Goal: Task Accomplishment & Management: Use online tool/utility

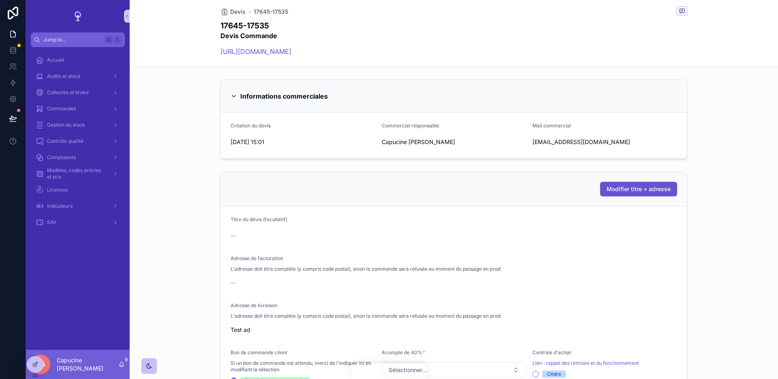
click at [456, 191] on div "Modifier titre + adresse" at bounding box center [454, 189] width 447 height 15
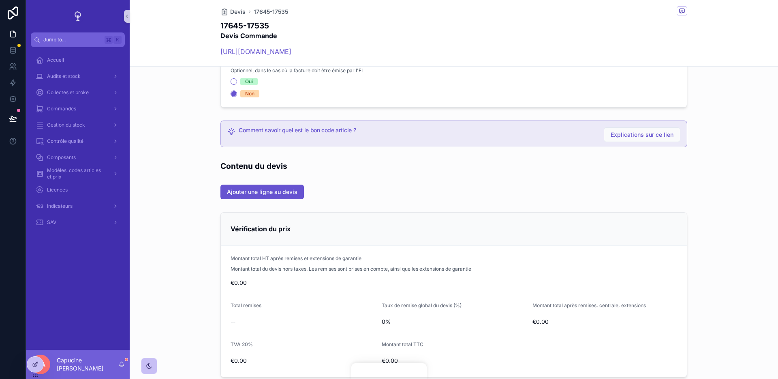
scroll to position [491, 0]
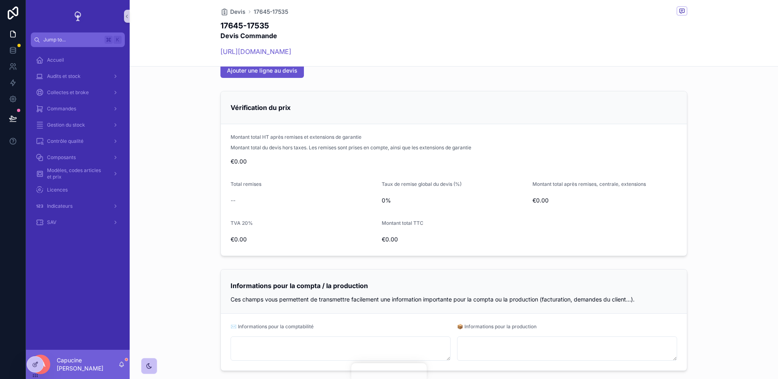
click at [388, 138] on div "Montant total HT après remises et extensions de garantie" at bounding box center [454, 139] width 447 height 10
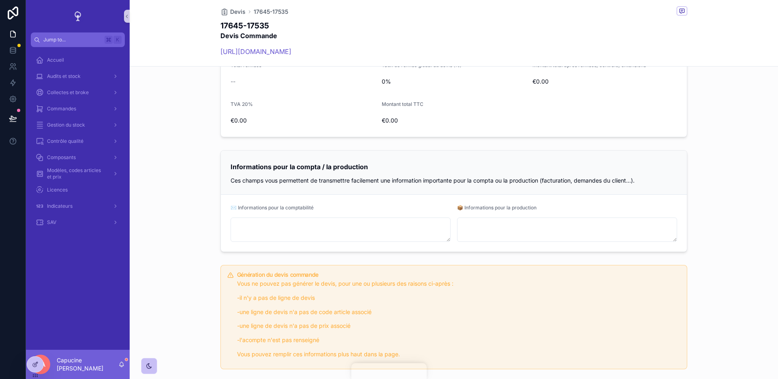
scroll to position [432, 0]
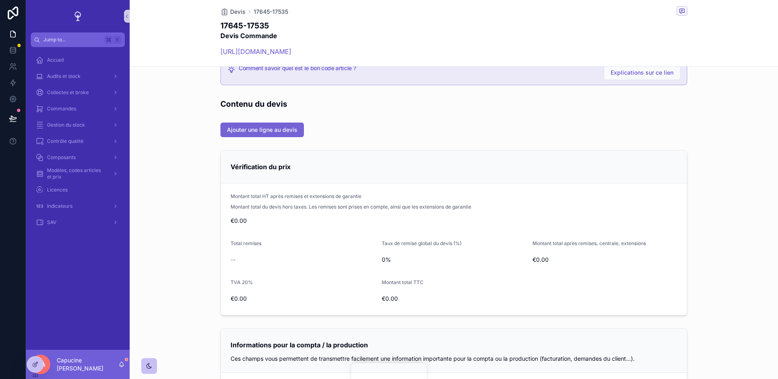
click at [290, 134] on button "Ajouter une ligne au devis" at bounding box center [263, 129] width 84 height 15
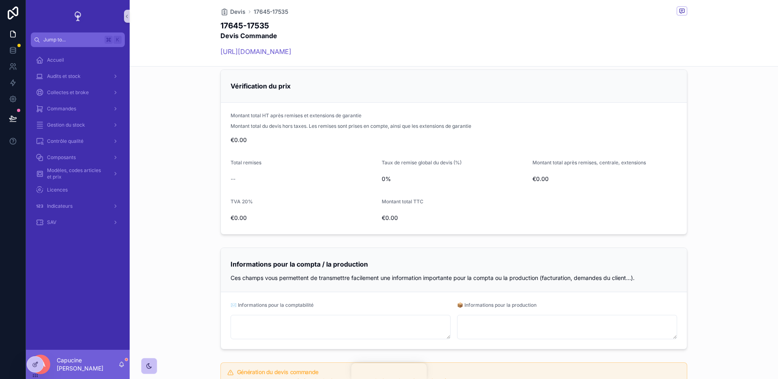
scroll to position [810, 0]
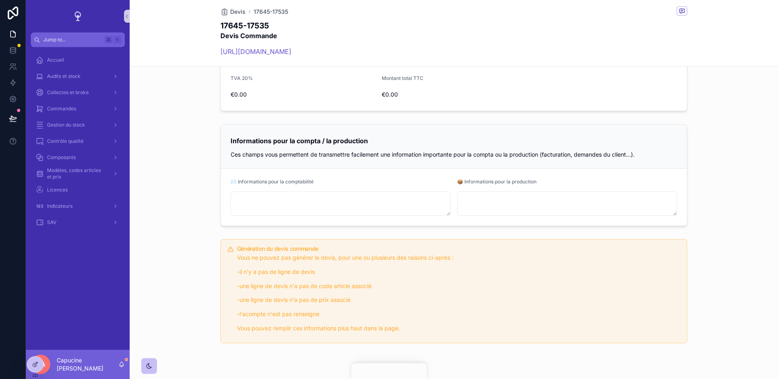
click at [152, 107] on div "Vérification du prix Montant total HT après remises et extensions de garantie M…" at bounding box center [454, 29] width 649 height 172
click at [192, 105] on div "Vérification du prix Montant total HT après remises et extensions de garantie M…" at bounding box center [454, 29] width 649 height 172
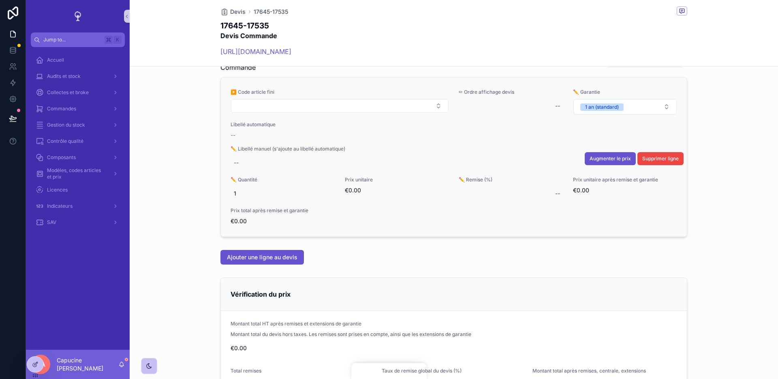
scroll to position [466, 0]
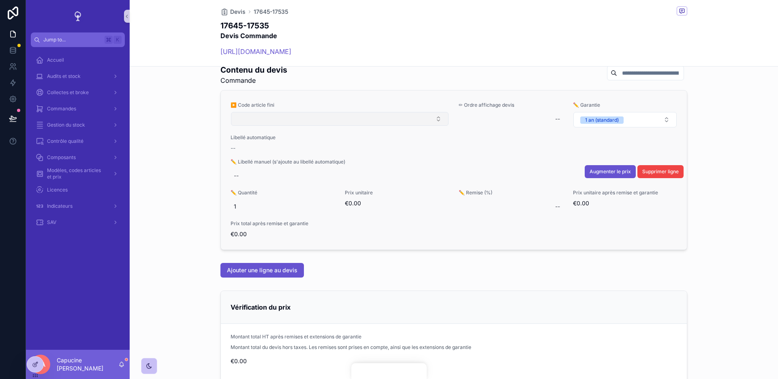
click at [283, 122] on button "Select Button" at bounding box center [340, 119] width 218 height 14
click at [301, 126] on div "▶️ Code article fini" at bounding box center [340, 115] width 219 height 26
click at [290, 124] on button "Select Button" at bounding box center [340, 119] width 218 height 14
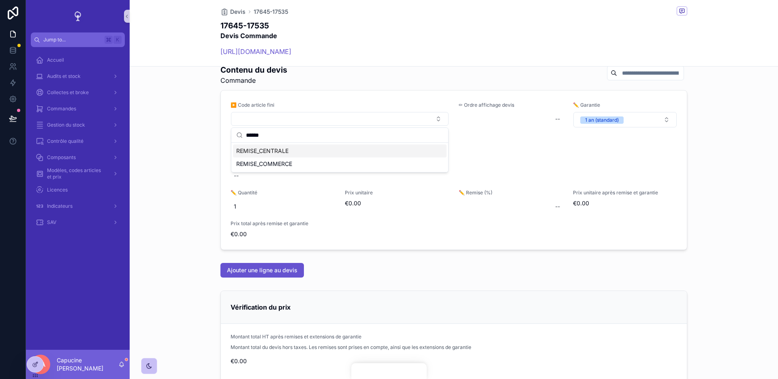
type input "******"
click at [189, 161] on div "Contenu du devis Commande ▶️ Code article fini ✏ Ordre affichage devis -- ✏️ Ga…" at bounding box center [454, 157] width 649 height 192
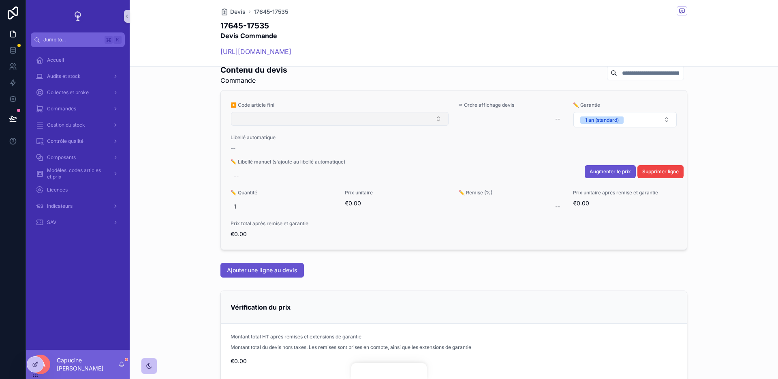
click at [295, 116] on button "Select Button" at bounding box center [340, 119] width 218 height 14
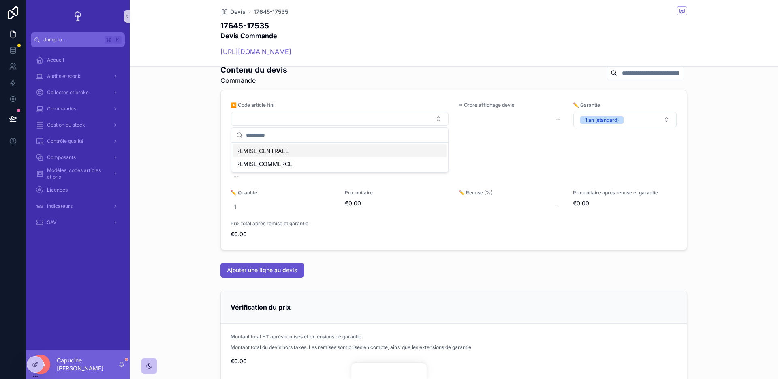
click at [162, 197] on div "Contenu du devis Commande ▶️ Code article fini ✏ Ordre affichage devis -- ✏️ Ga…" at bounding box center [454, 157] width 649 height 192
click at [38, 366] on icon at bounding box center [35, 364] width 6 height 6
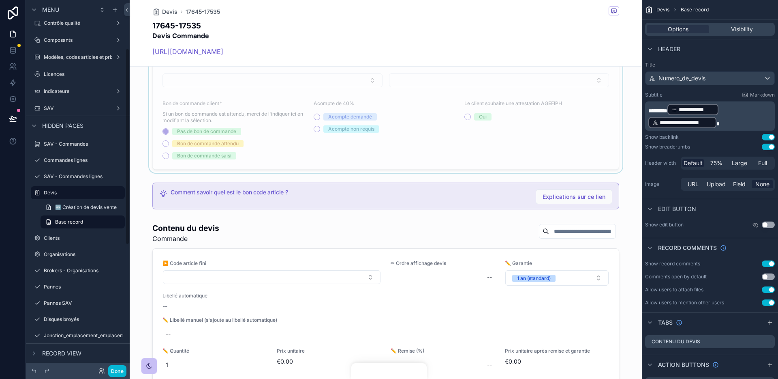
scroll to position [703, 0]
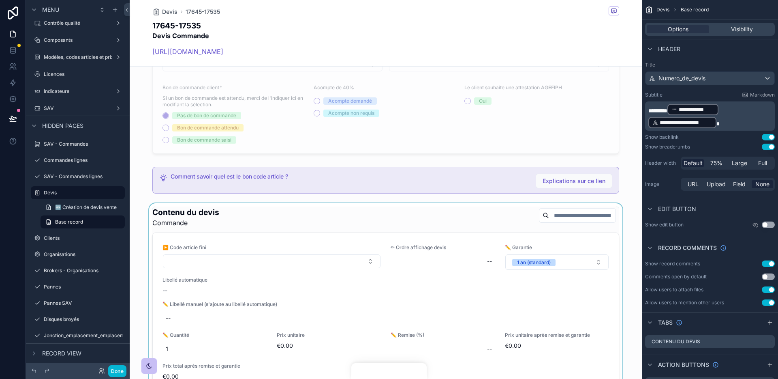
click at [294, 214] on div "scrollable content" at bounding box center [386, 299] width 512 height 192
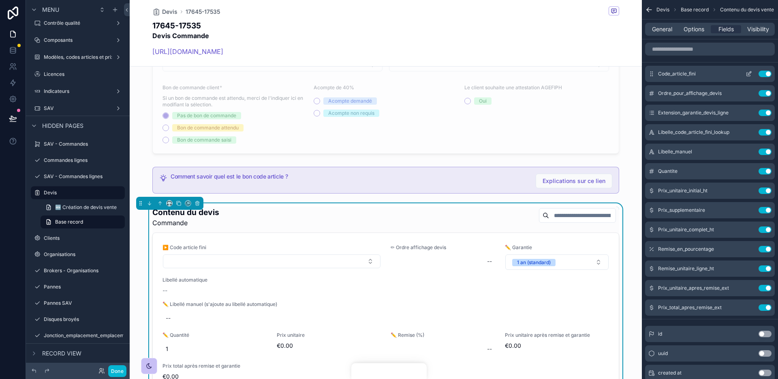
click at [749, 72] on icon "scrollable content" at bounding box center [749, 74] width 6 height 6
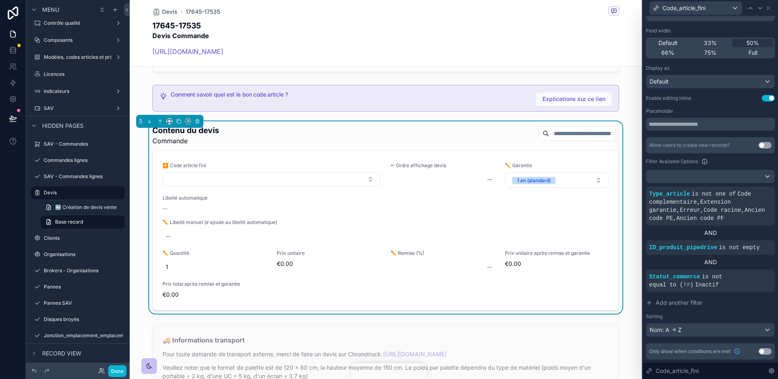
scroll to position [787, 0]
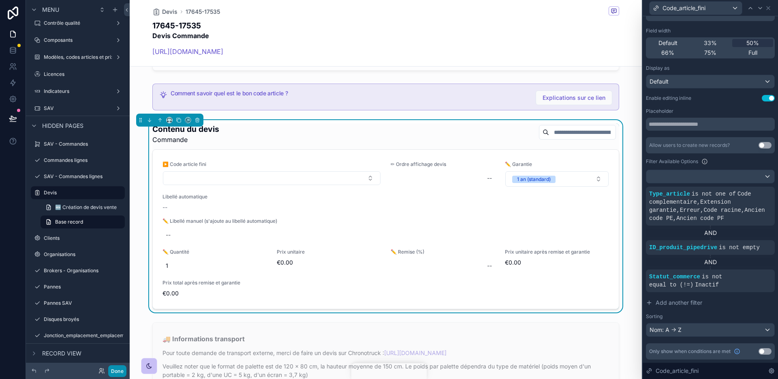
click at [118, 368] on button "Done" at bounding box center [117, 371] width 18 height 12
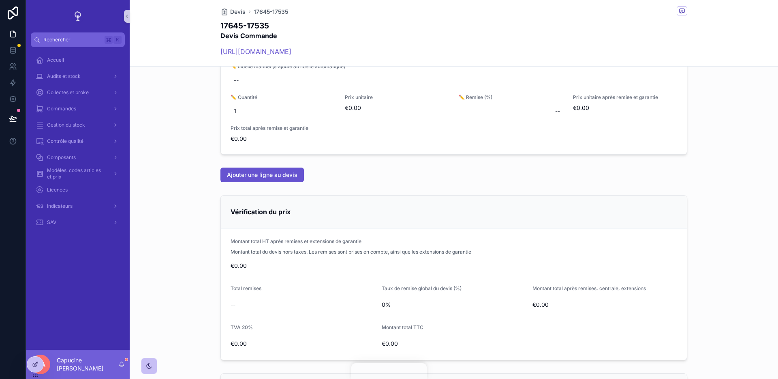
scroll to position [445, 0]
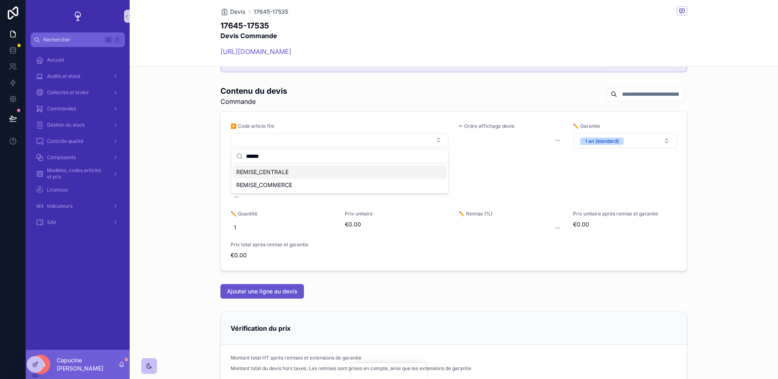
type input "******"
click at [189, 168] on div "Contenu du devis Commande ▶️ Code article fini ✏ Ordre affichage devis -- ✏️ Ga…" at bounding box center [454, 178] width 649 height 192
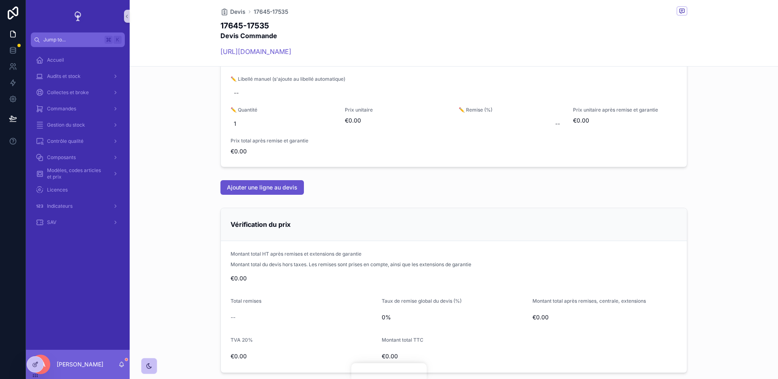
scroll to position [434, 0]
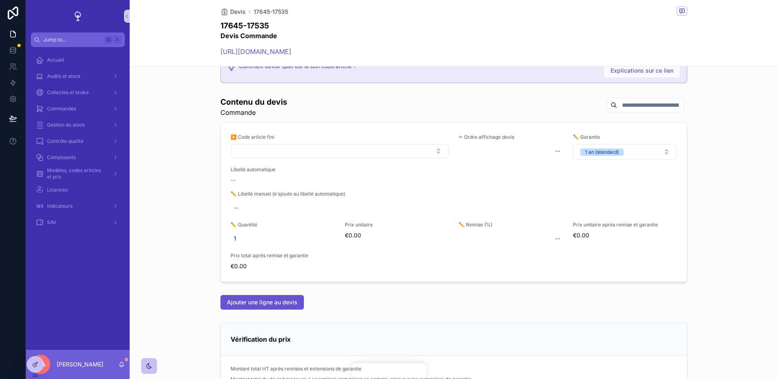
click at [281, 150] on button "Select Button" at bounding box center [340, 151] width 218 height 14
type input "******"
click at [200, 165] on div "Contenu du devis Commande ▶️ Code article fini ✏ Ordre affichage devis -- ✏️ Ga…" at bounding box center [454, 189] width 649 height 192
click at [14, 44] on link at bounding box center [13, 50] width 26 height 16
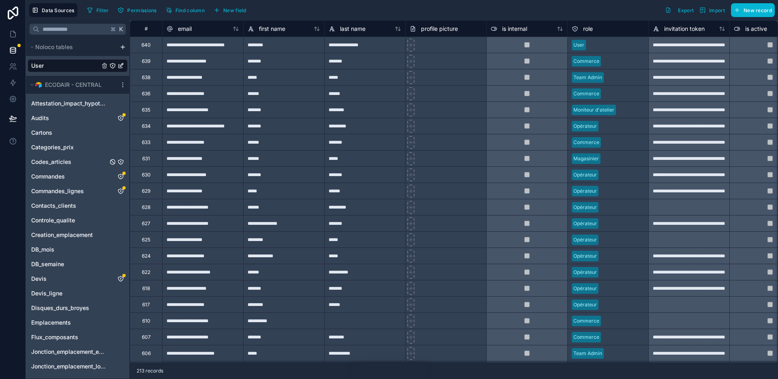
click at [73, 163] on link "Codes_articles" at bounding box center [69, 162] width 77 height 8
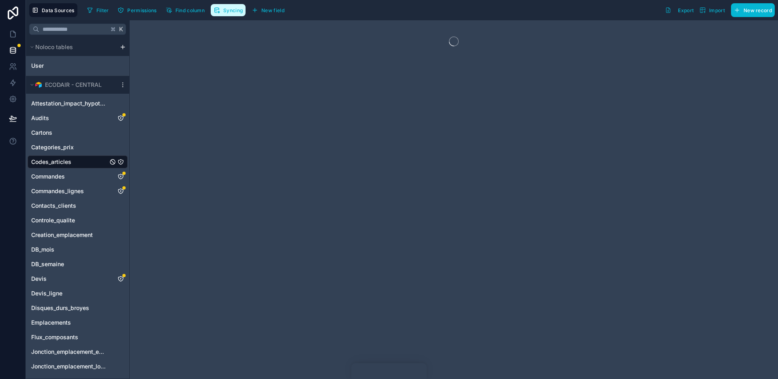
click at [227, 12] on span "Syncing" at bounding box center [232, 10] width 19 height 6
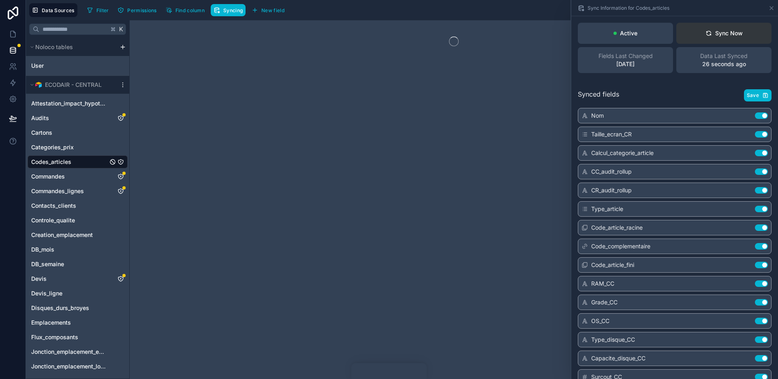
click at [740, 30] on div "Sync Now" at bounding box center [724, 33] width 37 height 8
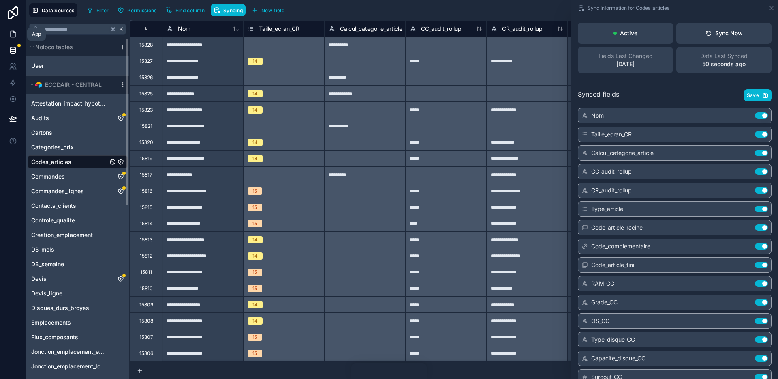
click at [12, 26] on link at bounding box center [13, 34] width 26 height 16
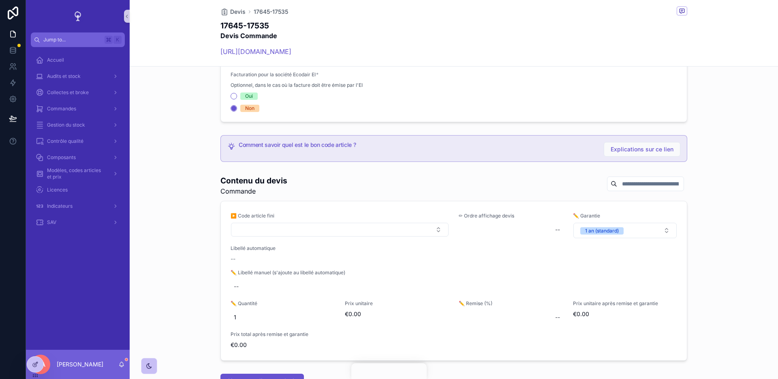
scroll to position [371, 0]
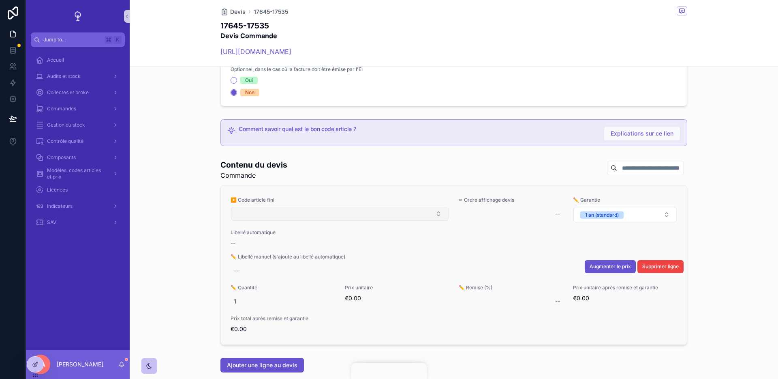
click at [318, 208] on button "Select Button" at bounding box center [340, 214] width 218 height 14
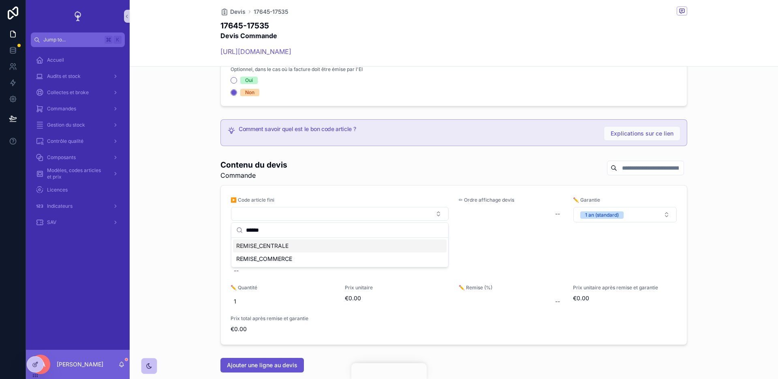
type input "******"
click at [191, 247] on div "Contenu du devis Commande ▶️ Code article fini ✏ Ordre affichage devis -- ✏️ Ga…" at bounding box center [454, 252] width 649 height 192
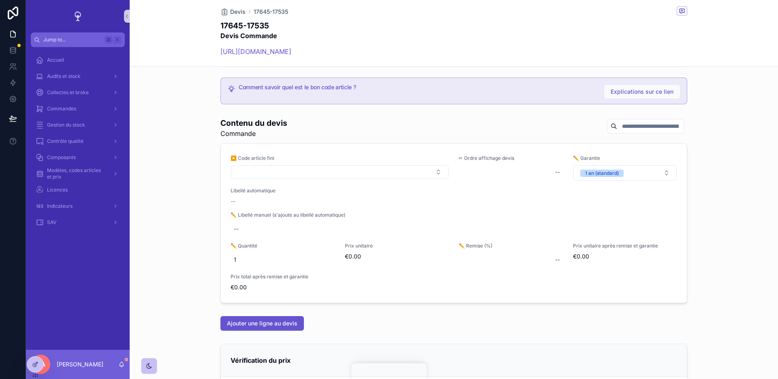
scroll to position [417, 0]
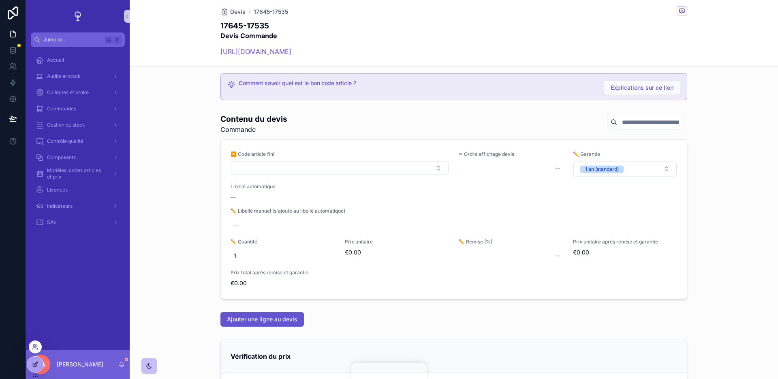
click at [37, 369] on div at bounding box center [35, 363] width 16 height 15
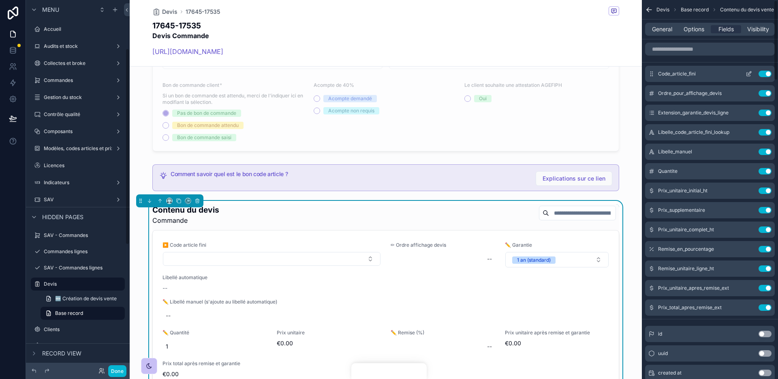
scroll to position [91, 0]
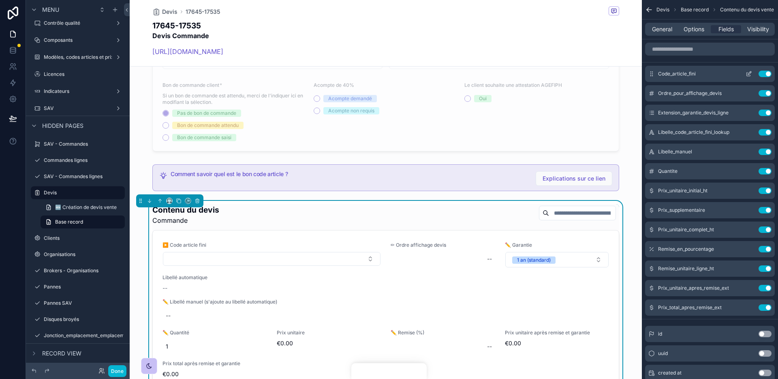
click at [750, 72] on icon "scrollable content" at bounding box center [749, 72] width 3 height 3
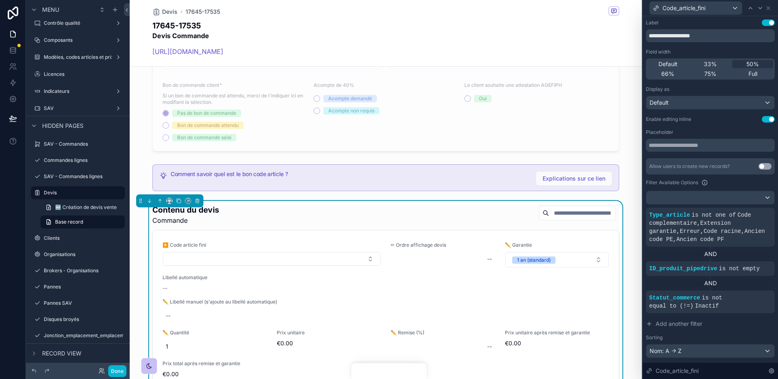
scroll to position [21, 0]
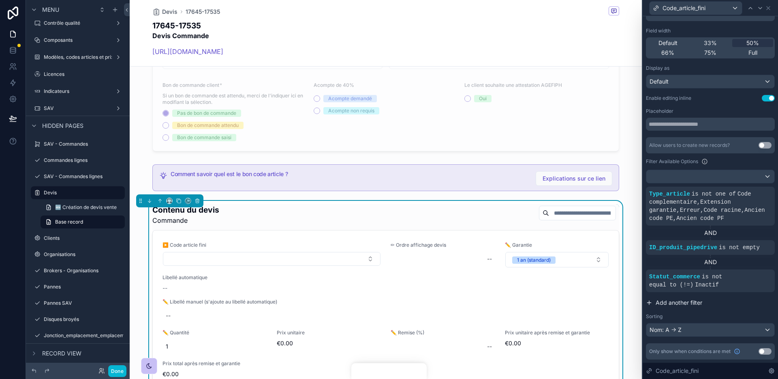
click at [677, 300] on span "Add another filter" at bounding box center [679, 302] width 47 height 8
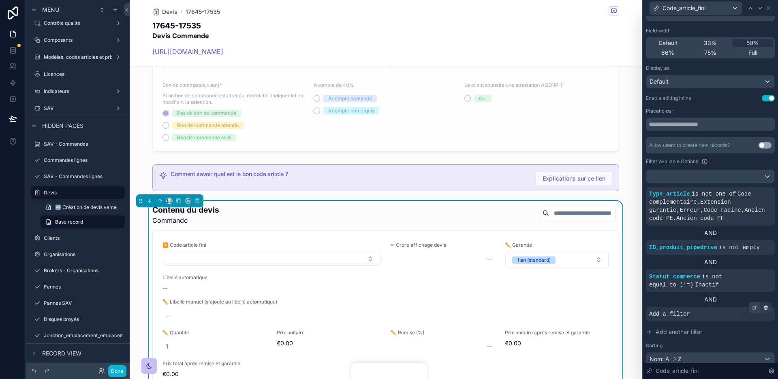
click at [755, 307] on icon at bounding box center [756, 306] width 2 height 2
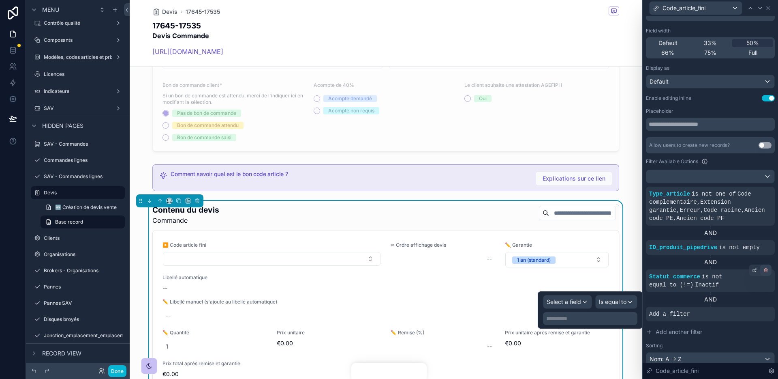
click at [767, 271] on icon at bounding box center [766, 270] width 5 height 5
click at [767, 266] on div "AND" at bounding box center [710, 262] width 129 height 8
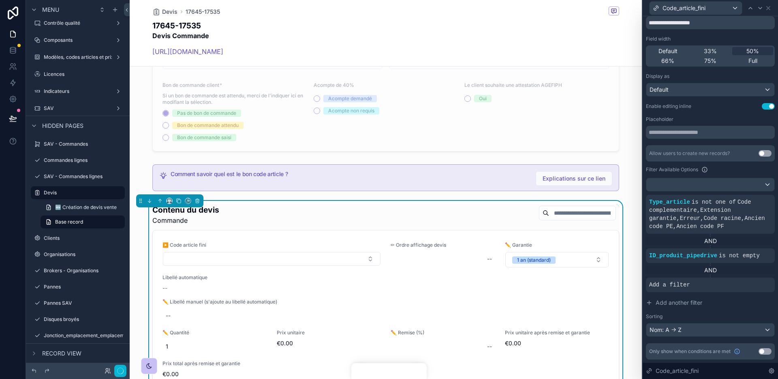
scroll to position [13, 0]
click at [766, 281] on div at bounding box center [766, 277] width 11 height 11
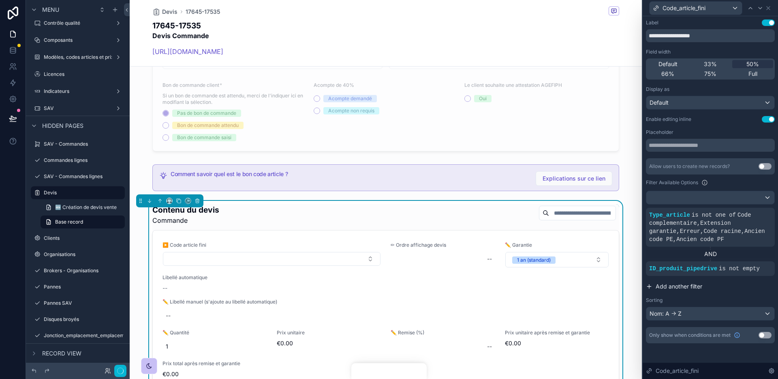
scroll to position [0, 0]
click at [679, 287] on span "Add another filter" at bounding box center [679, 286] width 47 height 8
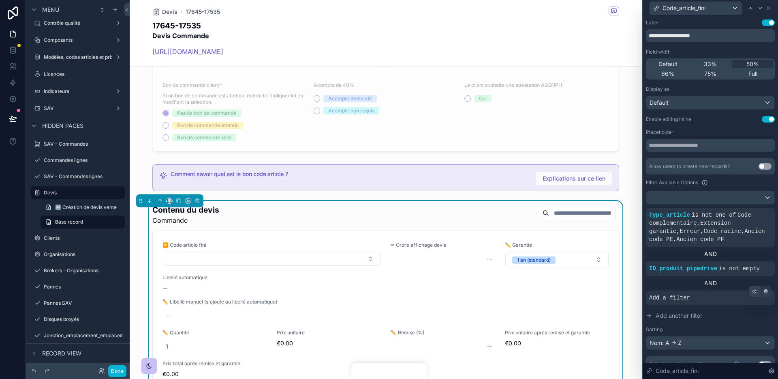
click at [755, 291] on icon at bounding box center [756, 290] width 2 height 2
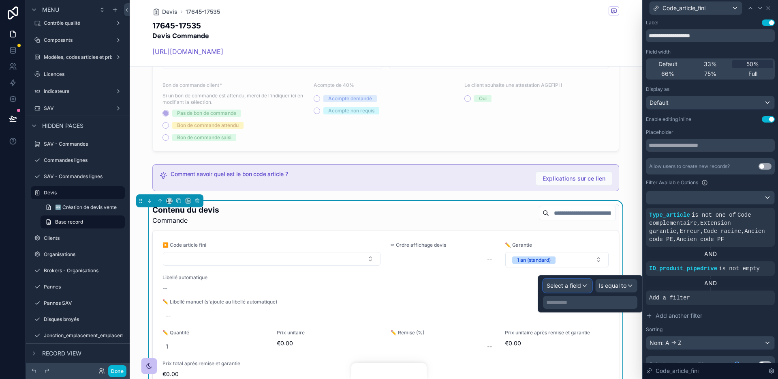
click at [580, 282] on span "Select a field" at bounding box center [564, 285] width 34 height 7
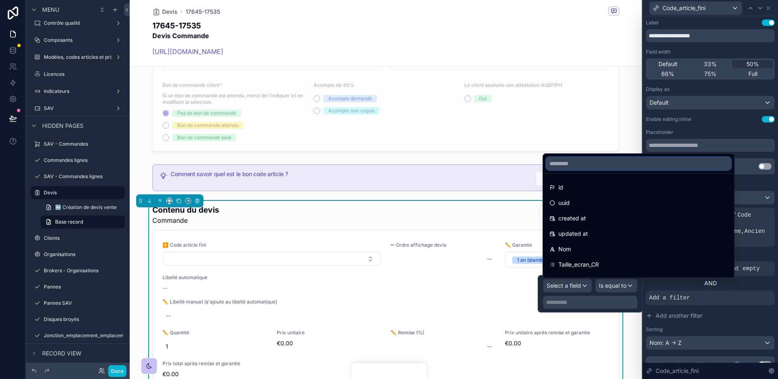
click at [568, 165] on input "text" at bounding box center [639, 163] width 185 height 13
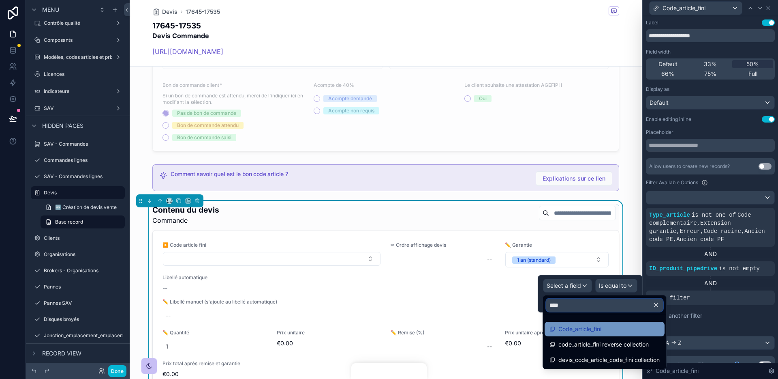
type input "****"
click at [629, 332] on div "Code_article_fini" at bounding box center [605, 329] width 110 height 10
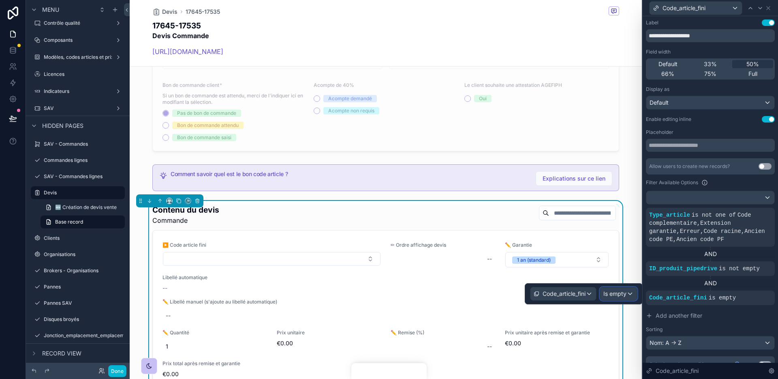
click at [626, 289] on span "Is empty" at bounding box center [615, 293] width 23 height 8
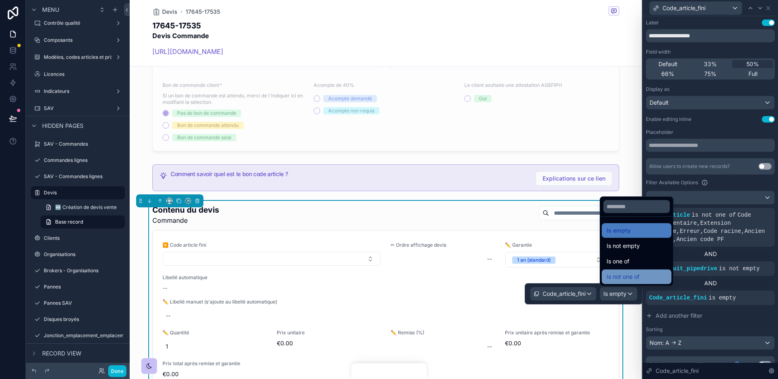
click at [637, 274] on span "Is not one of" at bounding box center [623, 277] width 33 height 10
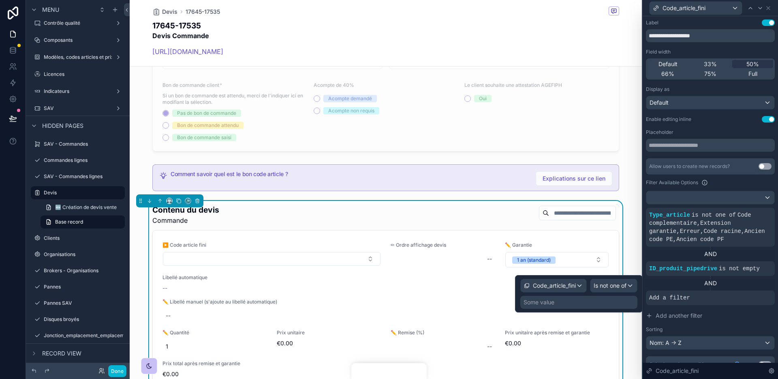
click at [602, 304] on div "Some value" at bounding box center [579, 302] width 117 height 13
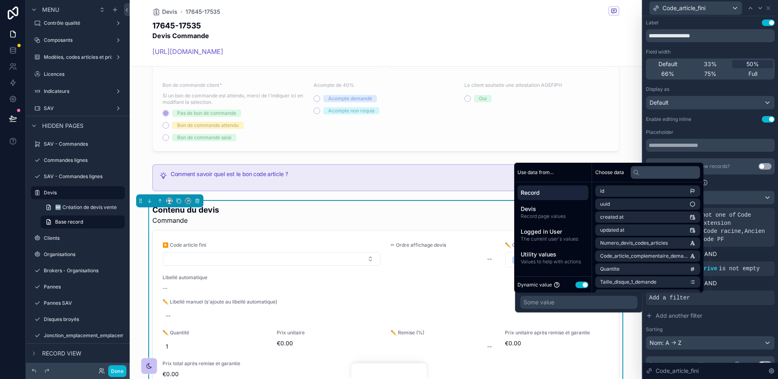
click at [582, 285] on button "Use setting" at bounding box center [582, 284] width 13 height 6
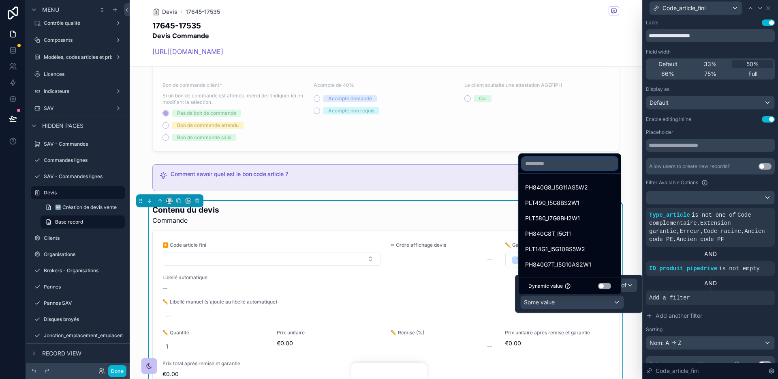
click at [561, 166] on input "text" at bounding box center [570, 163] width 96 height 13
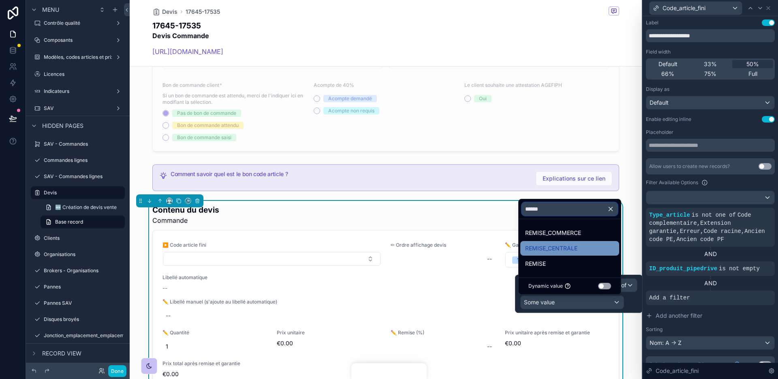
type input "******"
click at [581, 249] on div "REMISE_CENTRALE" at bounding box center [569, 248] width 89 height 10
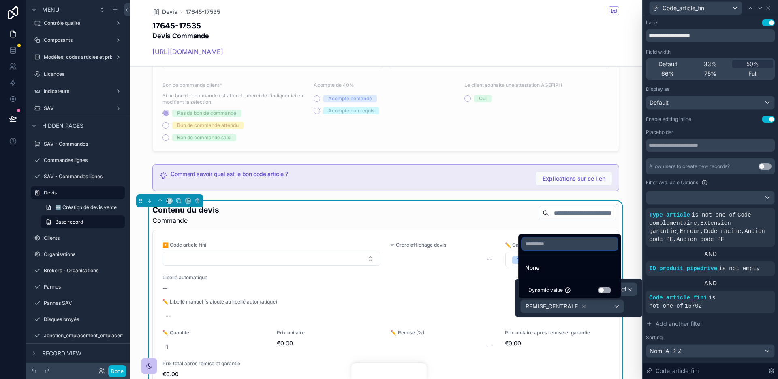
click at [575, 242] on input "text" at bounding box center [570, 243] width 96 height 13
click at [576, 246] on input "******" at bounding box center [570, 242] width 96 height 13
type input "******"
click at [608, 243] on icon "button" at bounding box center [610, 241] width 7 height 7
click at [601, 243] on input "text" at bounding box center [570, 243] width 96 height 13
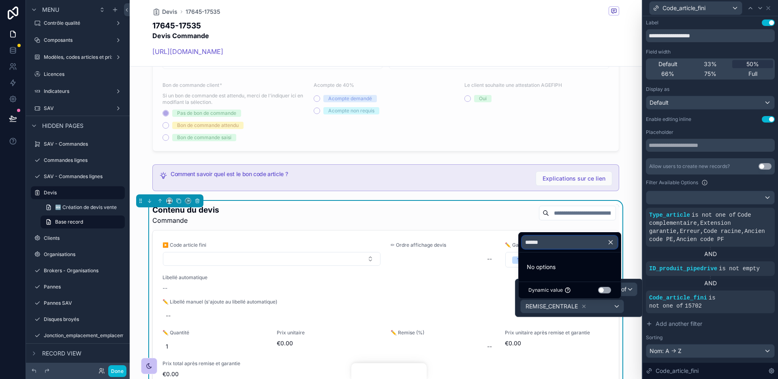
click at [601, 243] on input "******" at bounding box center [570, 242] width 96 height 13
type input "******"
click at [605, 259] on li "No options" at bounding box center [570, 267] width 99 height 16
click at [610, 241] on icon "button" at bounding box center [611, 242] width 4 height 4
click at [633, 303] on div "REMISE_CENTRALE" at bounding box center [579, 306] width 117 height 14
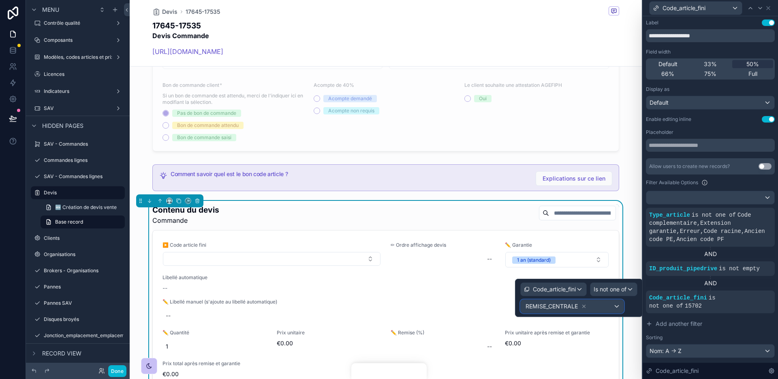
click at [594, 304] on div "REMISE_CENTRALE" at bounding box center [572, 306] width 103 height 13
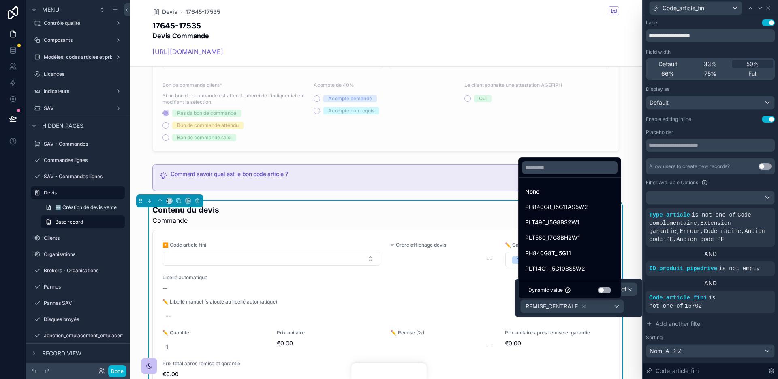
click at [563, 174] on div at bounding box center [570, 167] width 102 height 19
click at [556, 172] on input "text" at bounding box center [570, 167] width 96 height 13
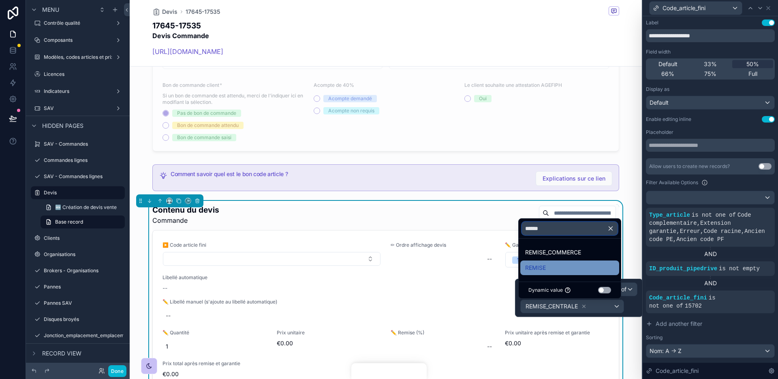
type input "******"
click at [580, 265] on div "REMISE" at bounding box center [569, 268] width 89 height 10
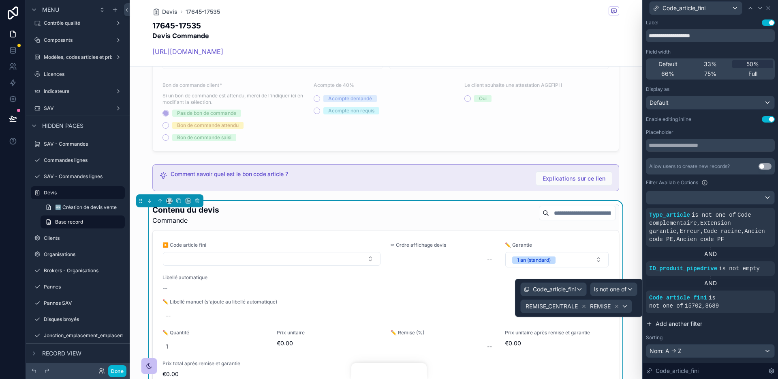
click at [751, 328] on button "Add another filter" at bounding box center [710, 323] width 129 height 15
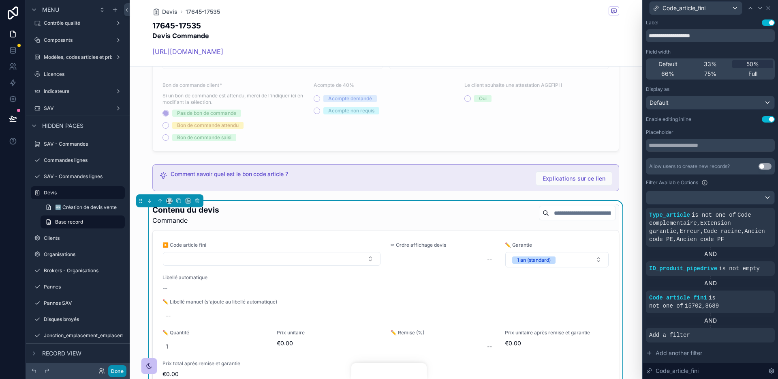
click at [121, 371] on button "Done" at bounding box center [117, 371] width 18 height 12
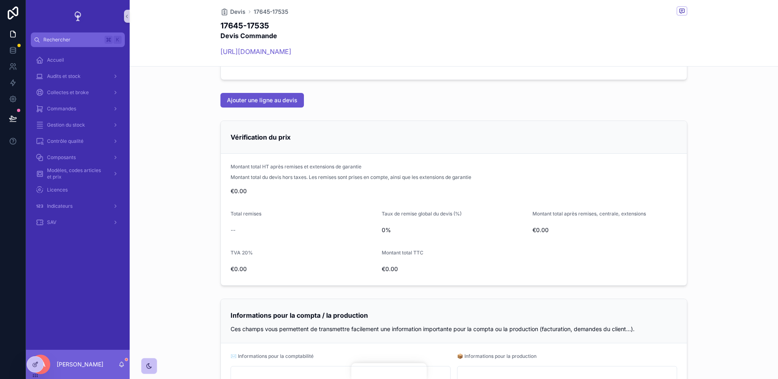
scroll to position [412, 0]
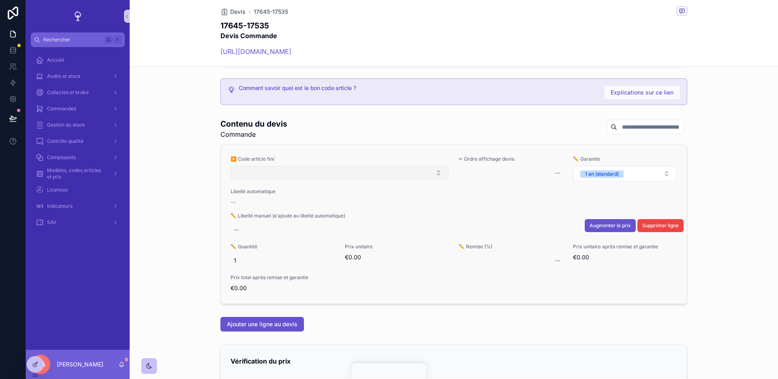
click at [298, 173] on button "Select Button" at bounding box center [340, 173] width 218 height 14
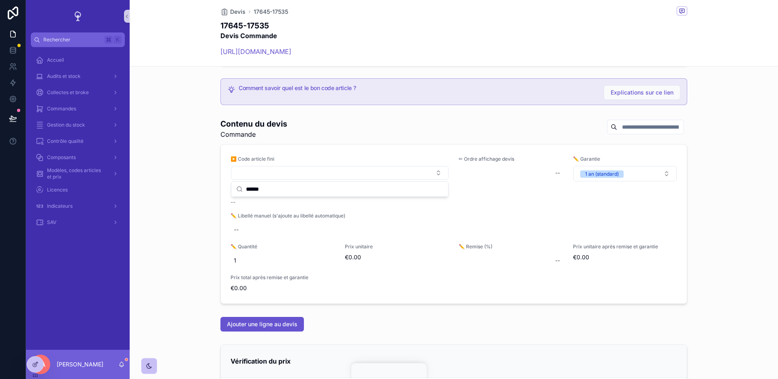
type input "******"
click at [214, 188] on div "Contenu du devis Commande ▶️ Code article fini ✏ Ordre affichage devis -- ✏️ Ga…" at bounding box center [454, 211] width 649 height 192
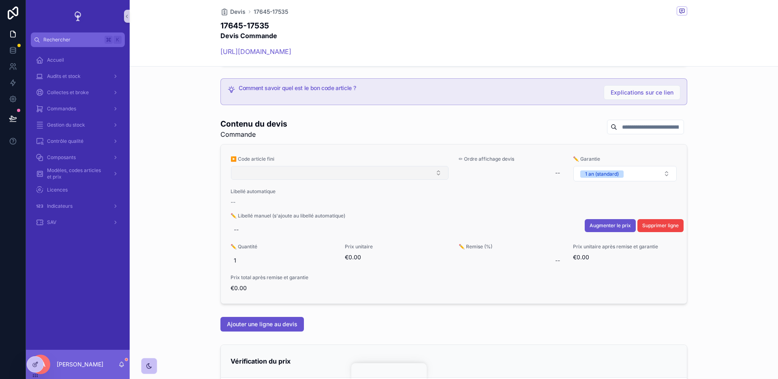
click at [266, 173] on button "Select Button" at bounding box center [340, 173] width 218 height 14
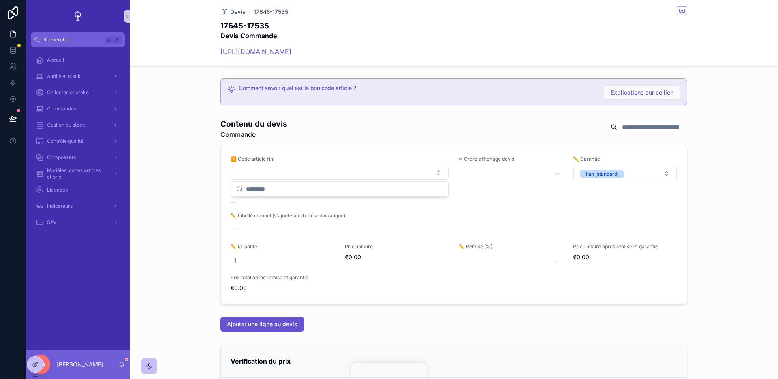
click at [190, 178] on div "Contenu du devis Commande ▶️ Code article fini ✏ Ordre affichage devis -- ✏️ Ga…" at bounding box center [454, 211] width 649 height 192
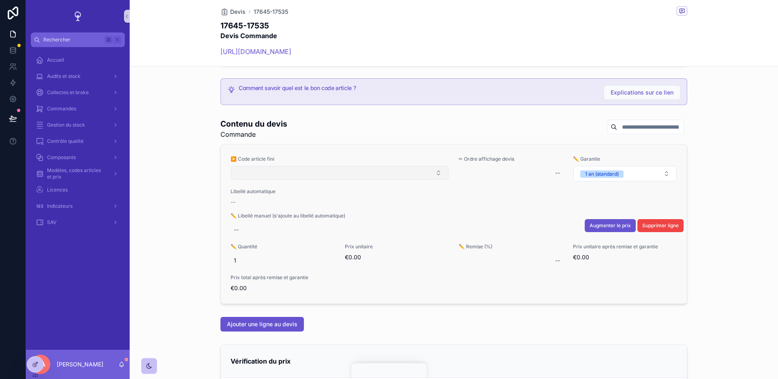
click at [254, 169] on button "Select Button" at bounding box center [340, 173] width 218 height 14
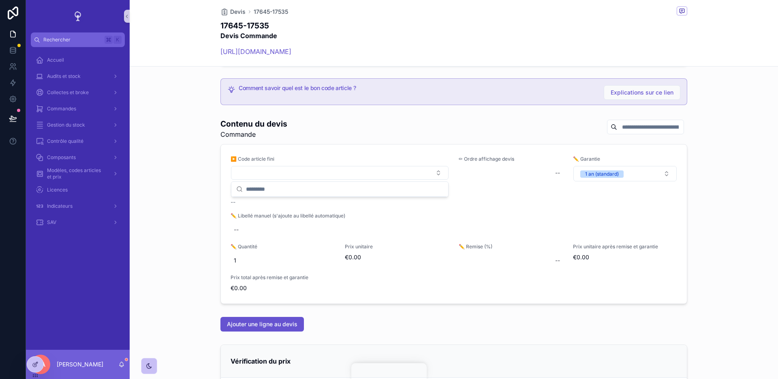
click at [195, 220] on div "Contenu du devis Commande ▶️ Code article fini ✏ Ordre affichage devis -- ✏️ Ga…" at bounding box center [454, 211] width 649 height 192
click at [35, 370] on div at bounding box center [35, 363] width 16 height 15
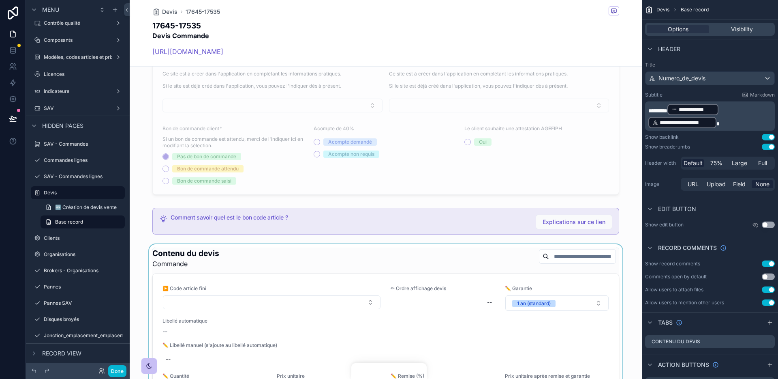
scroll to position [735, 0]
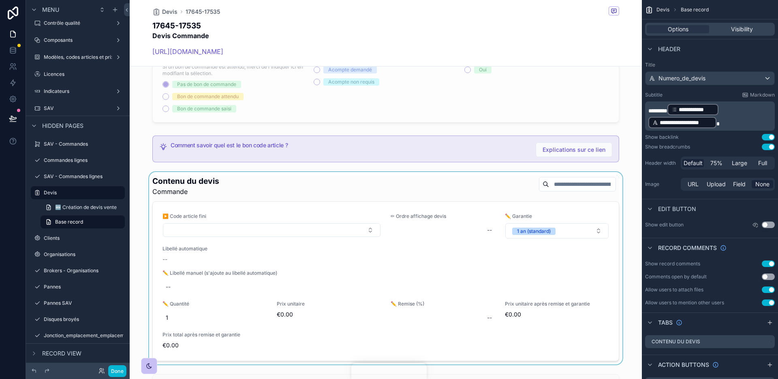
click at [250, 196] on div "scrollable content" at bounding box center [386, 268] width 512 height 192
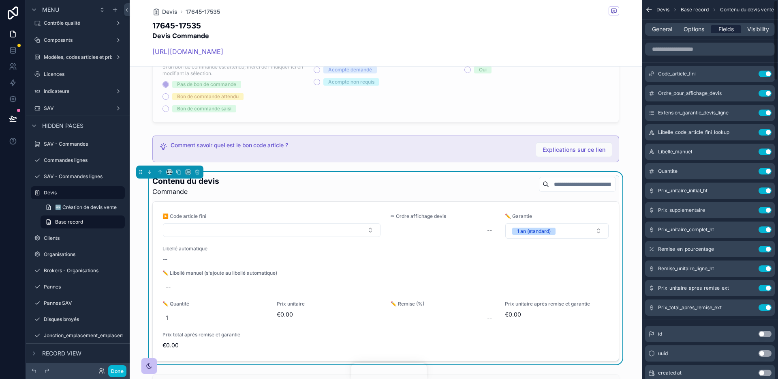
click at [727, 33] on span "Fields" at bounding box center [726, 29] width 15 height 8
click at [660, 31] on span "General" at bounding box center [662, 29] width 20 height 8
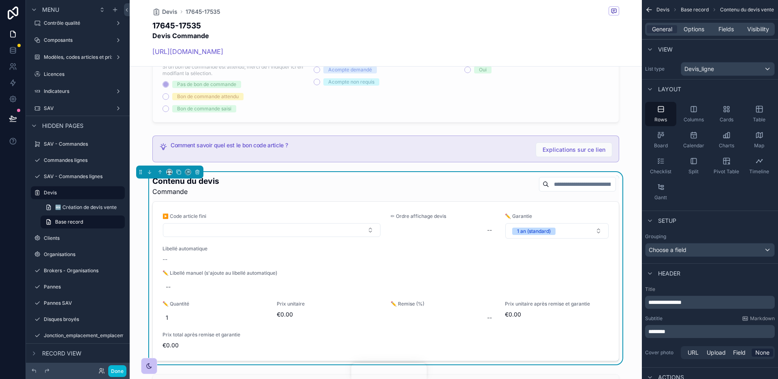
click at [696, 23] on div "General Options Fields Visibility" at bounding box center [710, 29] width 130 height 13
click at [696, 27] on span "Options" at bounding box center [694, 29] width 21 height 8
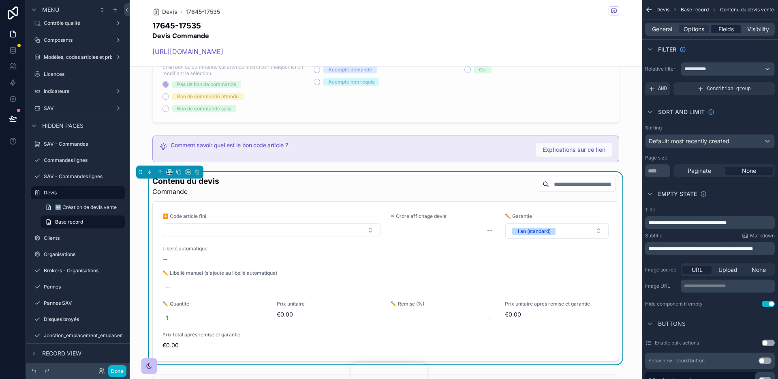
click at [727, 30] on span "Fields" at bounding box center [726, 29] width 15 height 8
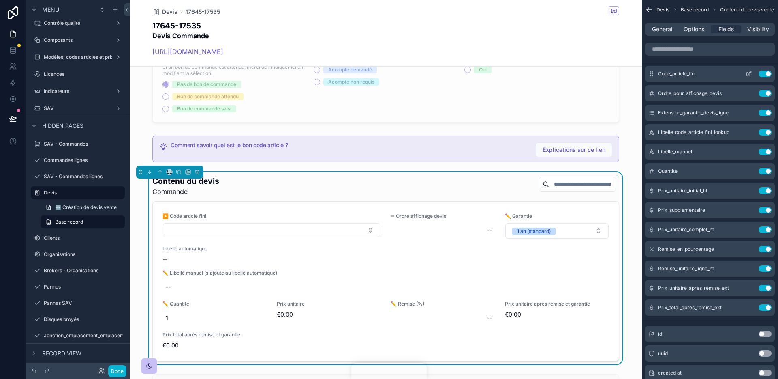
click at [744, 75] on button "scrollable content" at bounding box center [749, 74] width 13 height 6
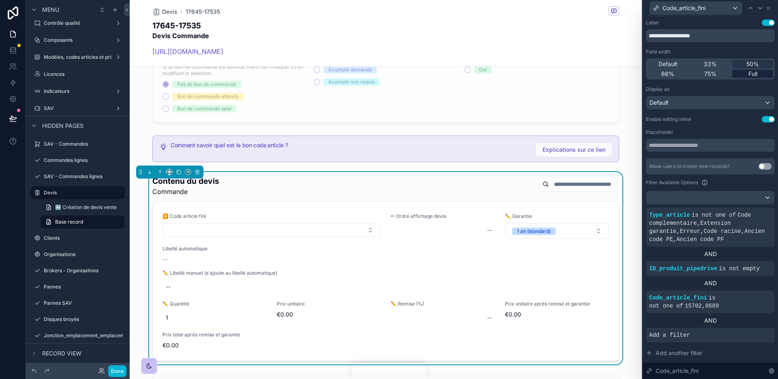
click at [746, 75] on div "Full" at bounding box center [753, 74] width 41 height 8
click at [748, 163] on div "Allow users to create new records? Use setting" at bounding box center [710, 166] width 129 height 16
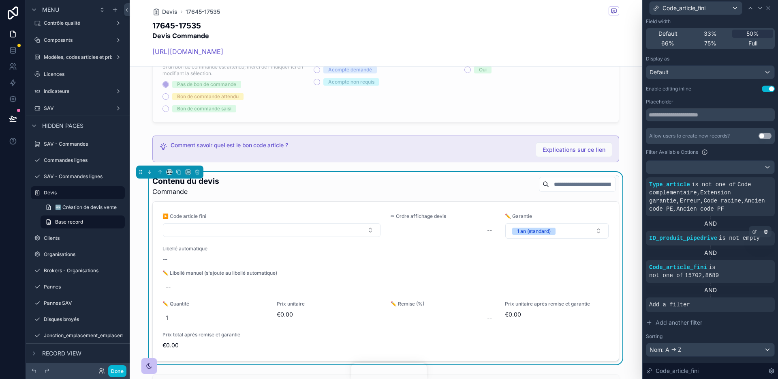
scroll to position [50, 0]
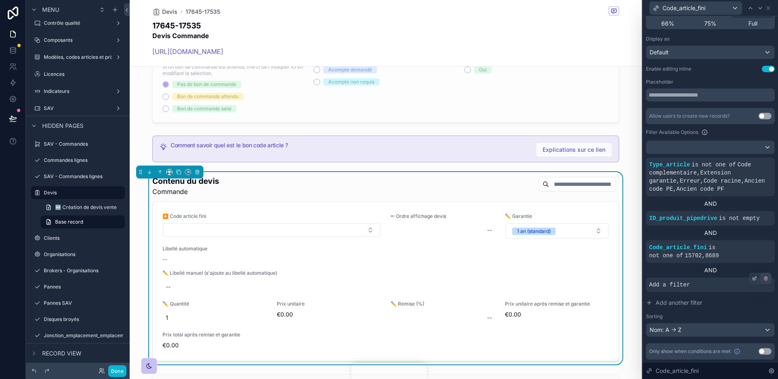
click at [766, 277] on icon at bounding box center [766, 277] width 1 height 1
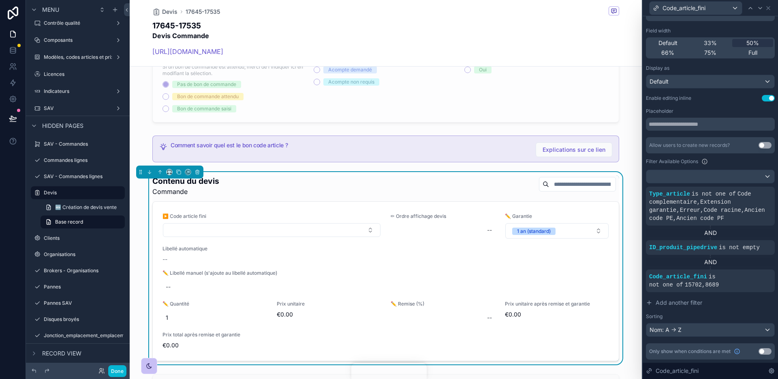
scroll to position [21, 0]
click at [352, 234] on button "Select Button" at bounding box center [272, 230] width 218 height 14
type input "******"
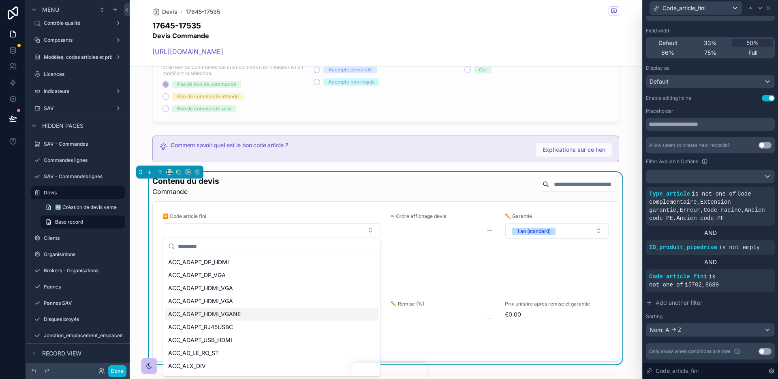
scroll to position [550, 0]
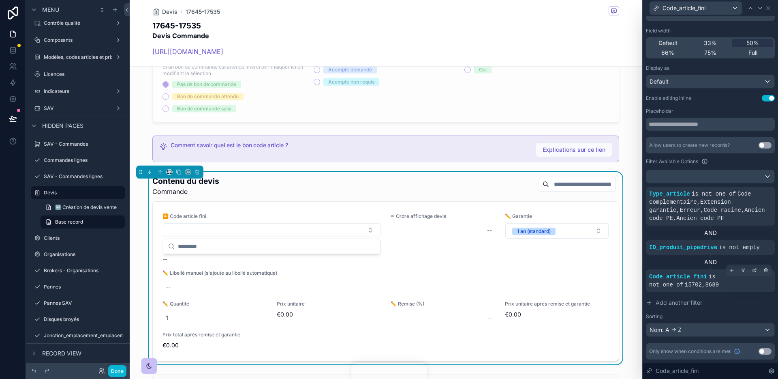
click at [744, 288] on div "Code_article_fini is not one of 15702 , 8689" at bounding box center [711, 280] width 122 height 16
click at [753, 271] on icon at bounding box center [754, 270] width 3 height 3
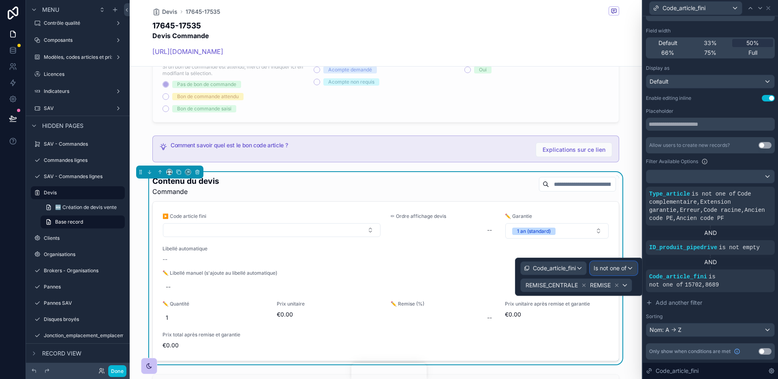
click at [630, 274] on div "Is not one of" at bounding box center [614, 268] width 47 height 13
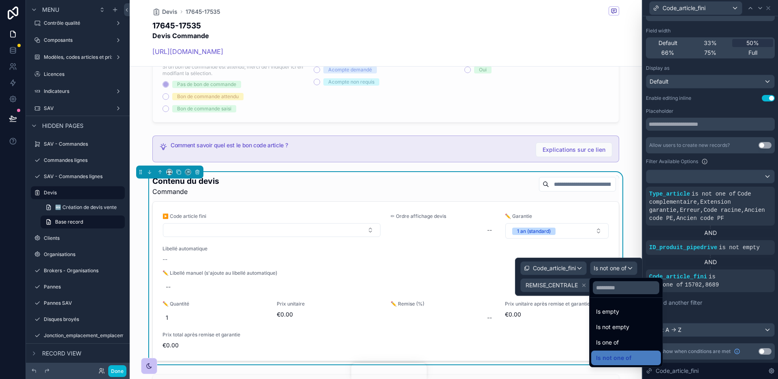
click at [630, 274] on div at bounding box center [579, 276] width 128 height 38
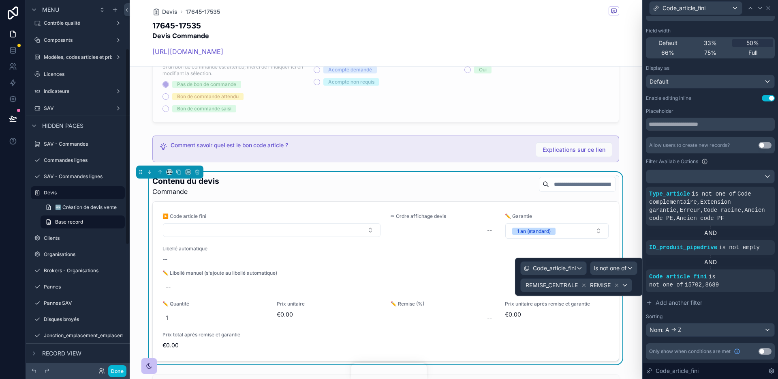
click at [126, 358] on div "Record view" at bounding box center [78, 352] width 104 height 19
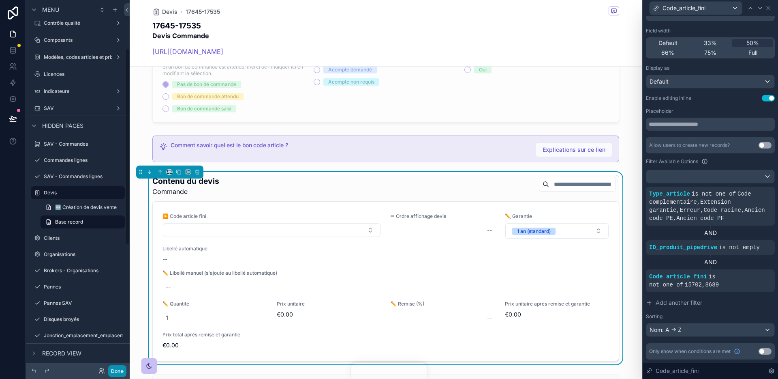
click at [120, 368] on button "Done" at bounding box center [117, 371] width 18 height 12
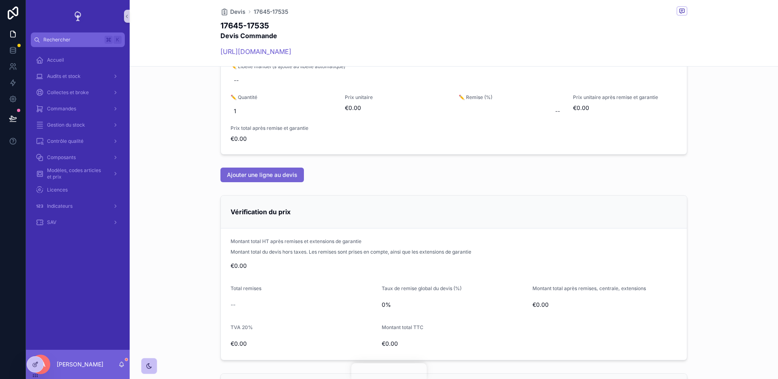
scroll to position [411, 0]
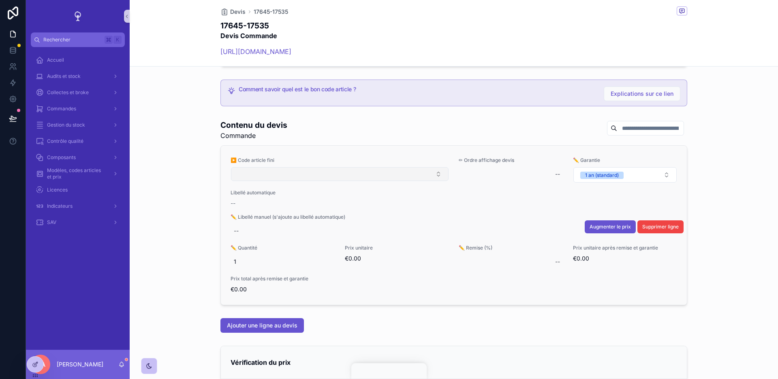
click at [296, 176] on button "Select Button" at bounding box center [340, 174] width 218 height 14
type input "******"
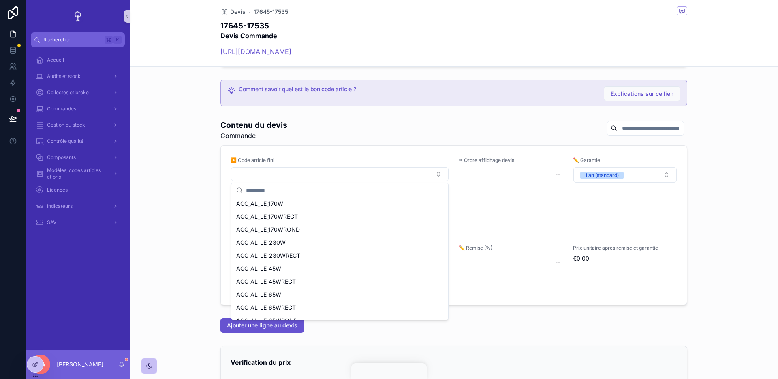
scroll to position [550, 0]
click at [169, 215] on div "Contenu du devis Commande ▶️ Code article fini ✏ Ordre affichage devis -- ✏️ Ga…" at bounding box center [454, 212] width 649 height 192
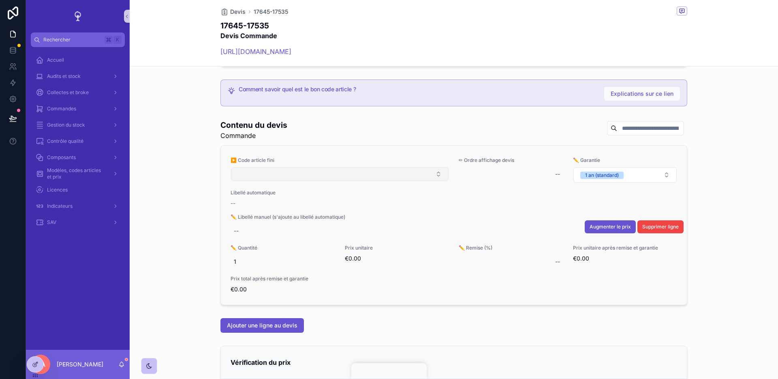
click at [255, 177] on button "Select Button" at bounding box center [340, 174] width 218 height 14
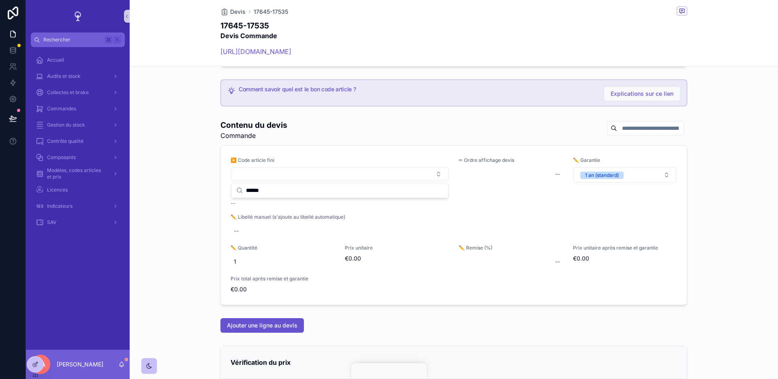
type input "******"
click at [187, 174] on div "Contenu du devis Commande ▶️ Code article fini ✏ Ordre affichage devis -- ✏️ Ga…" at bounding box center [454, 212] width 649 height 192
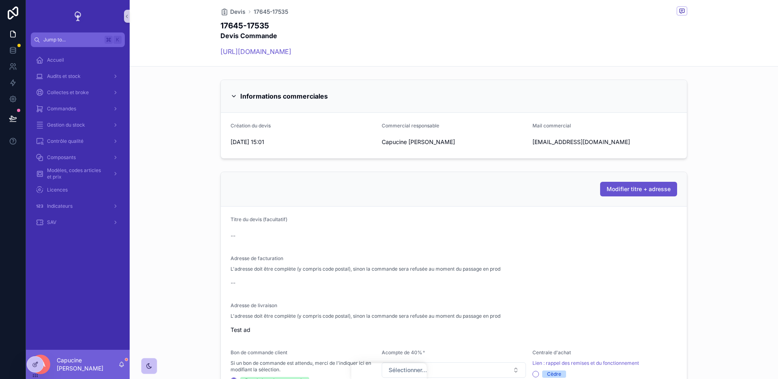
click at [545, 42] on div "17645-17535 Devis Commande https://ecodair.pipedrive.com/deal/17645" at bounding box center [454, 40] width 467 height 41
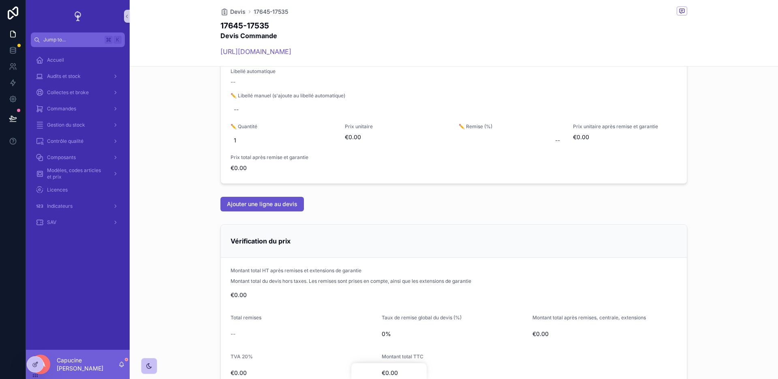
scroll to position [442, 0]
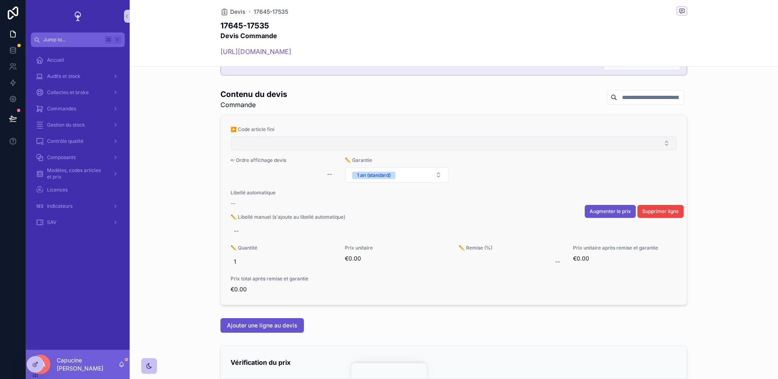
click at [273, 139] on button "Select Button" at bounding box center [454, 143] width 446 height 14
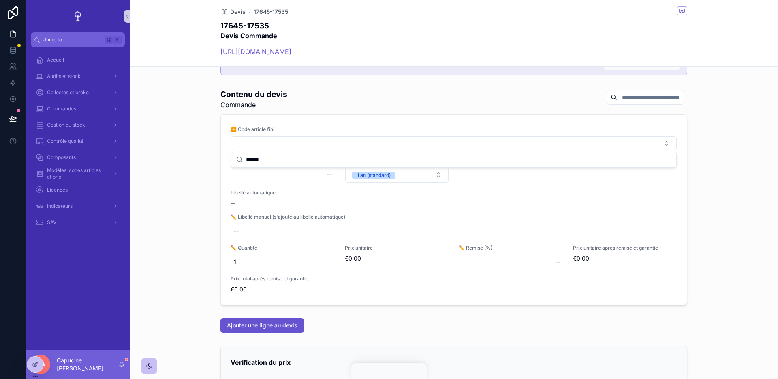
type input "******"
click at [171, 225] on div "Contenu du devis Commande ▶️ Code article fini ✏ Ordre affichage devis -- ✏️ Ga…" at bounding box center [454, 196] width 649 height 223
click at [37, 361] on icon at bounding box center [35, 364] width 6 height 6
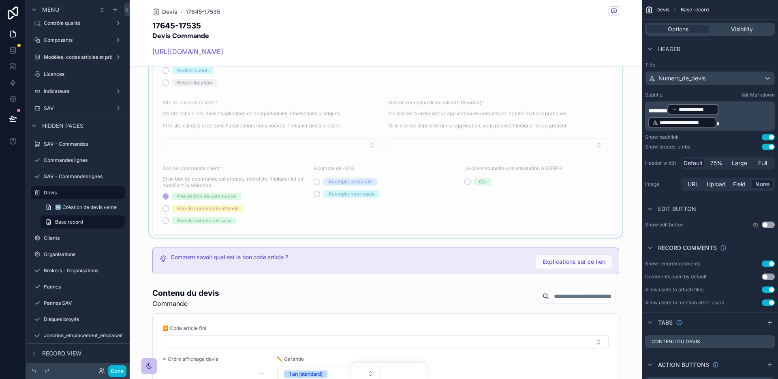
scroll to position [738, 0]
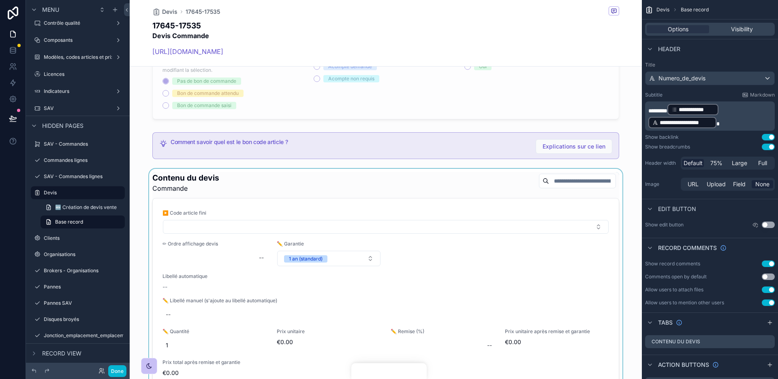
click at [381, 180] on div "scrollable content" at bounding box center [386, 280] width 512 height 223
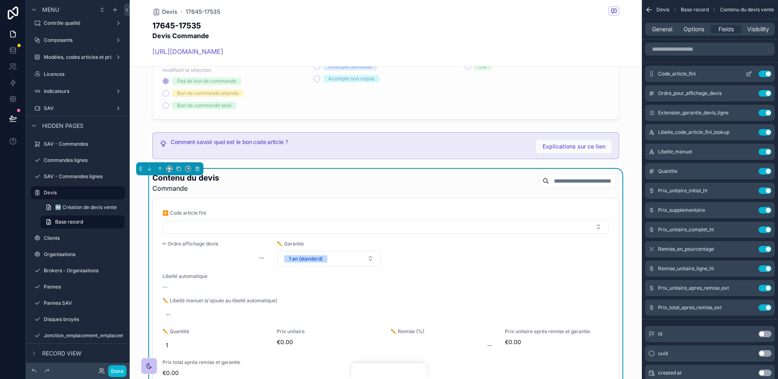
click at [750, 73] on icon "scrollable content" at bounding box center [749, 74] width 6 height 6
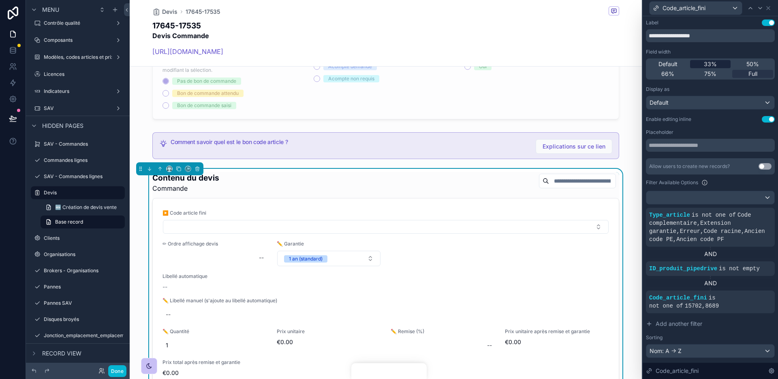
click at [718, 68] on div "33%" at bounding box center [710, 64] width 41 height 8
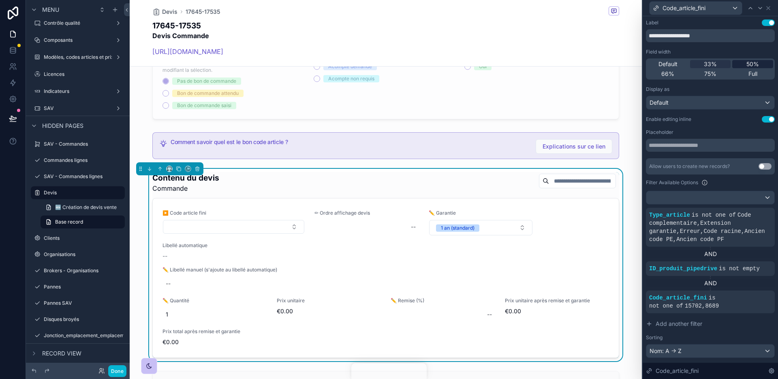
click at [747, 68] on span "50%" at bounding box center [753, 64] width 13 height 8
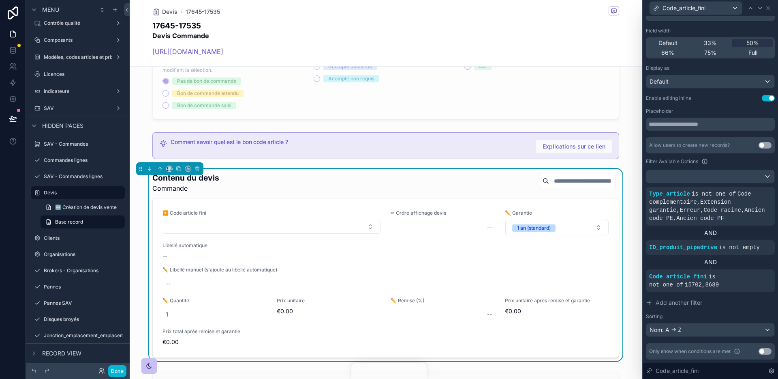
click at [334, 229] on button "Select Button" at bounding box center [272, 227] width 218 height 14
type input "******"
click at [137, 237] on div "Contenu du devis Commande ▶️ Code article fini ✏ Ordre affichage devis -- ✏️ Ga…" at bounding box center [386, 265] width 512 height 192
click at [747, 286] on div "Code_article_fini is not one of 15702 , 8689" at bounding box center [711, 280] width 122 height 16
click at [764, 270] on icon at bounding box center [766, 270] width 5 height 5
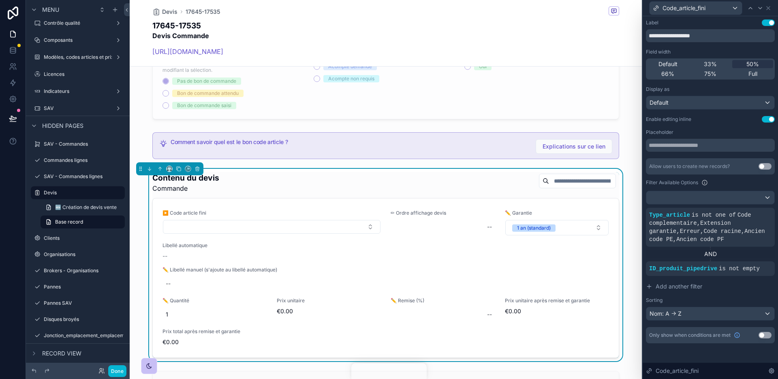
scroll to position [0, 0]
click at [117, 371] on button "Done" at bounding box center [117, 371] width 18 height 12
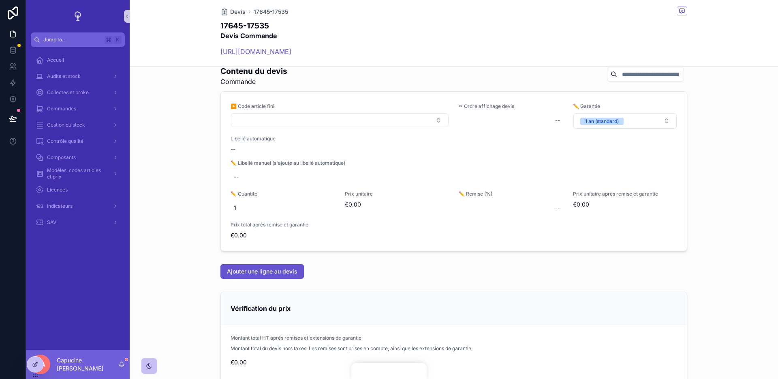
scroll to position [457, 0]
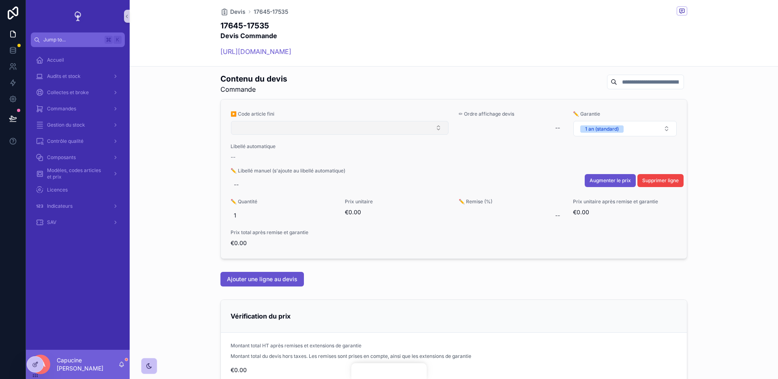
click at [286, 127] on button "Select Button" at bounding box center [340, 128] width 218 height 14
type input "******"
click at [262, 125] on button "Select Button" at bounding box center [340, 128] width 218 height 14
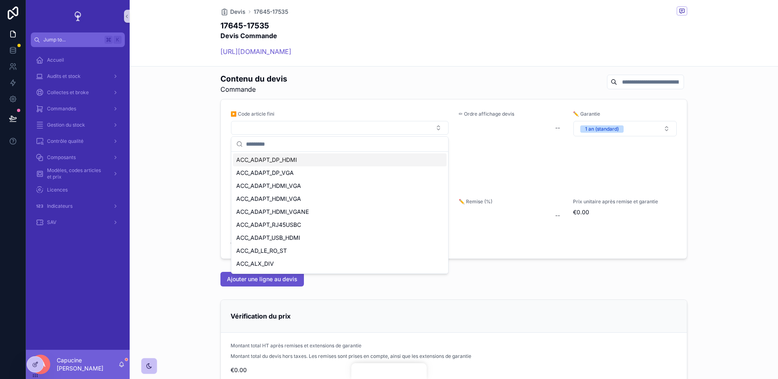
click at [182, 159] on div "Contenu du devis Commande ▶️ Code article fini ✏ Ordre affichage devis -- ✏️ Ga…" at bounding box center [454, 166] width 649 height 192
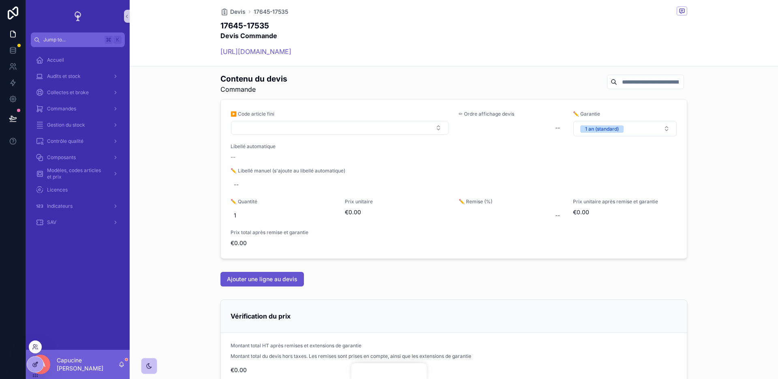
click at [36, 367] on icon at bounding box center [35, 364] width 6 height 6
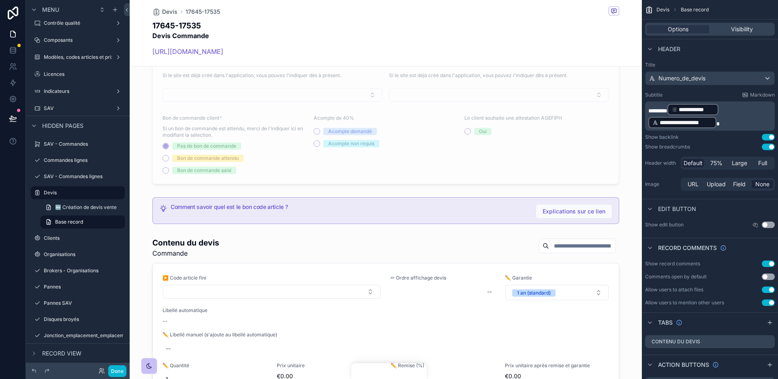
scroll to position [726, 0]
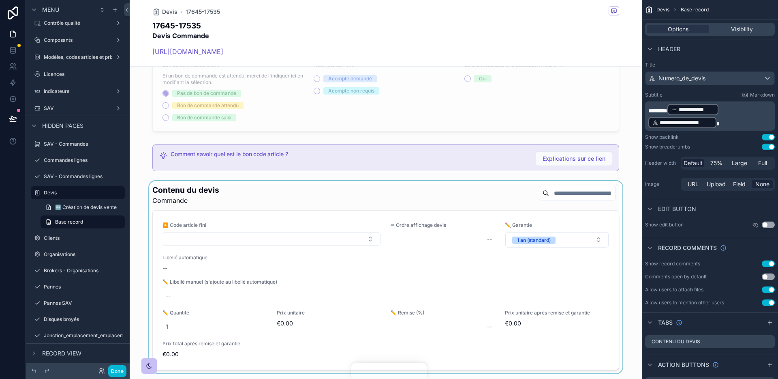
click at [234, 183] on div "scrollable content" at bounding box center [386, 277] width 512 height 192
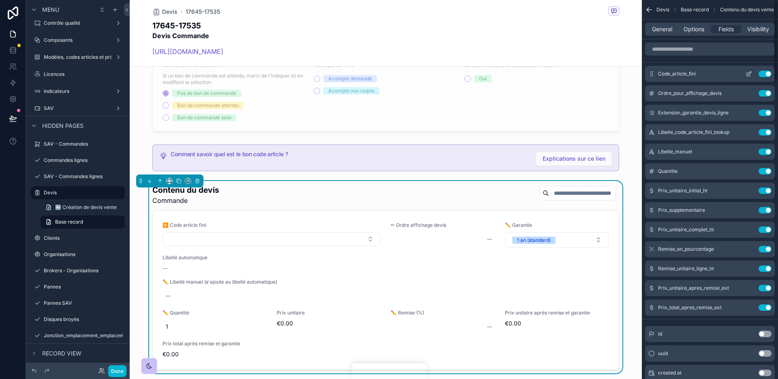
click at [750, 73] on icon "scrollable content" at bounding box center [749, 74] width 6 height 6
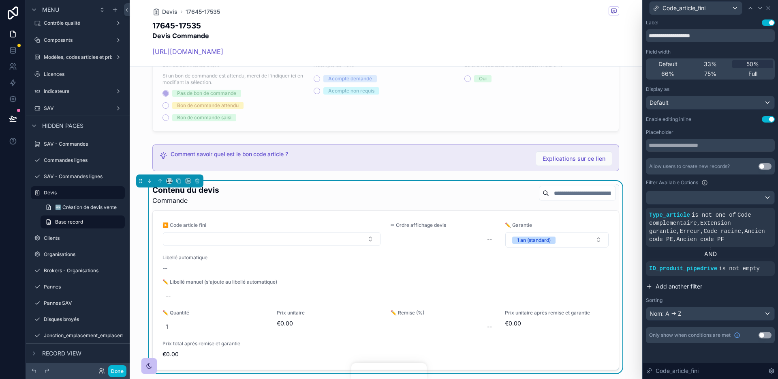
click at [691, 293] on button "Add another filter" at bounding box center [710, 286] width 129 height 15
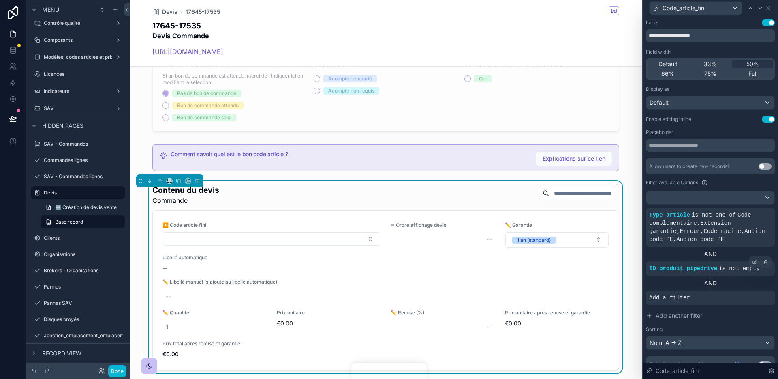
scroll to position [13, 0]
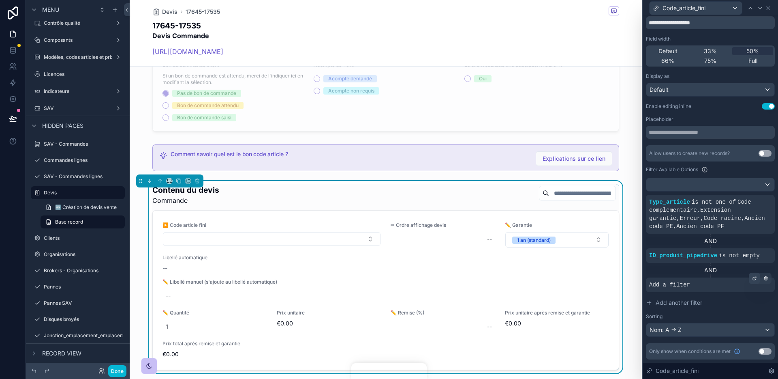
click at [754, 280] on icon at bounding box center [755, 278] width 5 height 5
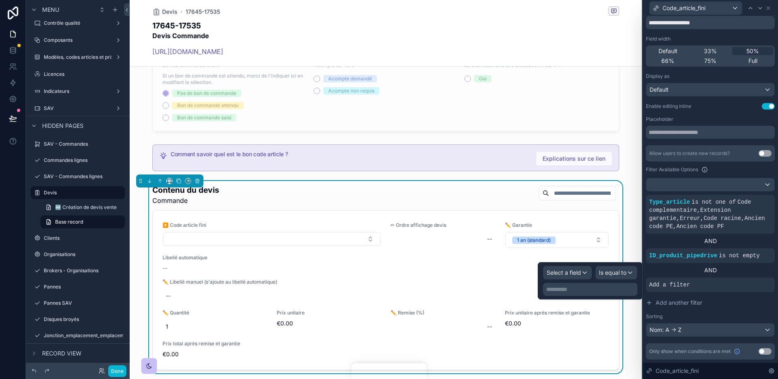
click at [567, 283] on div "**********" at bounding box center [590, 289] width 94 height 13
click at [567, 276] on span "Select a field" at bounding box center [564, 272] width 34 height 8
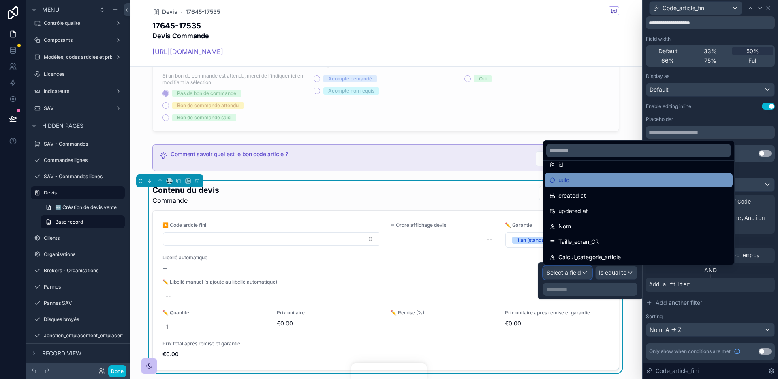
scroll to position [15, 0]
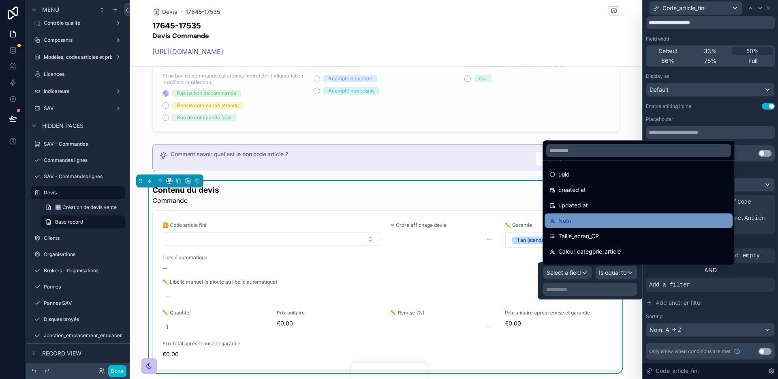
click at [595, 217] on div "Nom" at bounding box center [639, 221] width 178 height 10
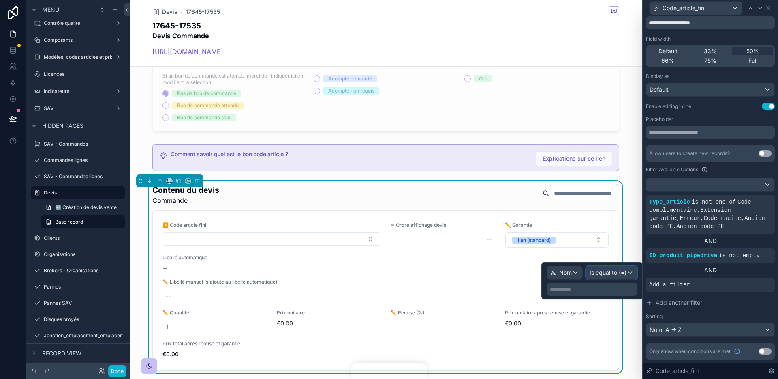
click at [625, 275] on span "Is equal to (=)" at bounding box center [608, 272] width 37 height 8
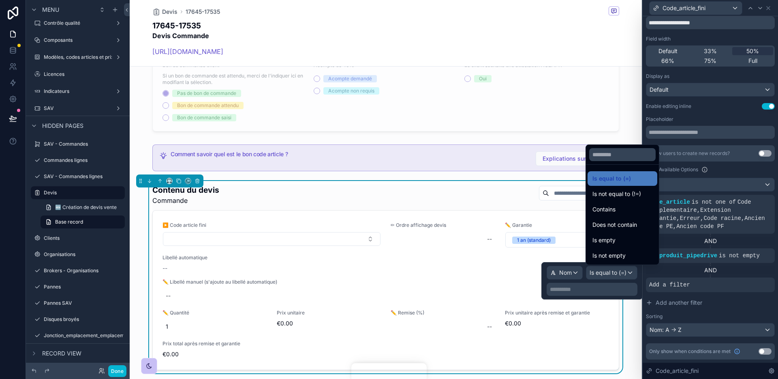
click at [566, 274] on div at bounding box center [592, 280] width 101 height 37
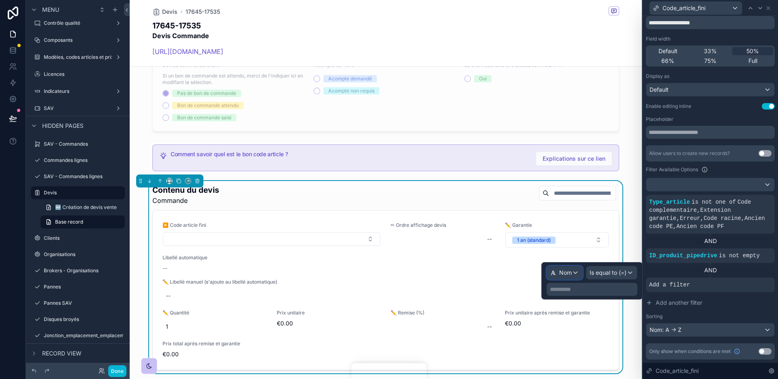
click at [566, 274] on span "Nom" at bounding box center [566, 272] width 13 height 8
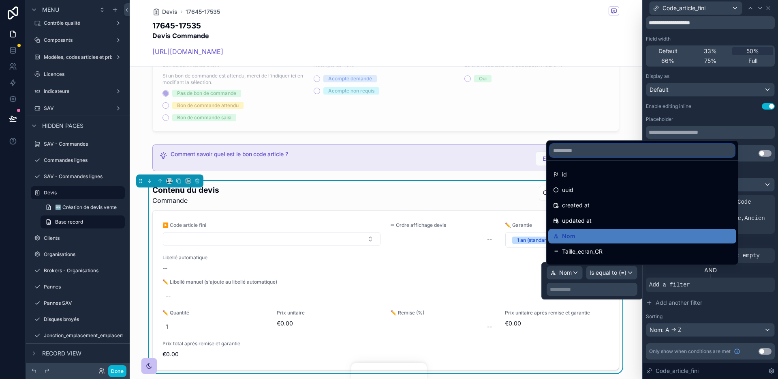
click at [572, 153] on input "text" at bounding box center [642, 150] width 185 height 13
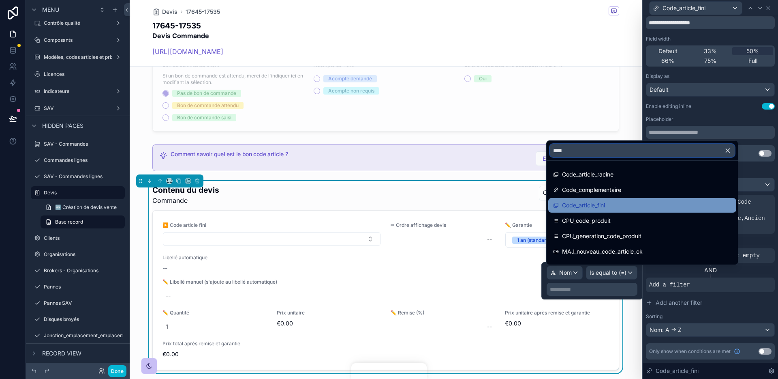
scroll to position [3, 0]
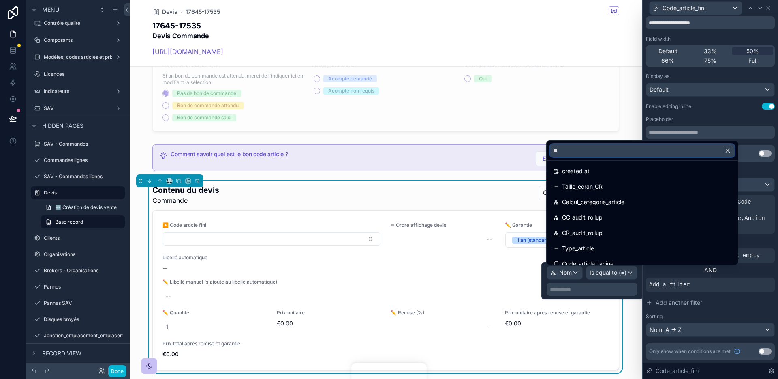
type input "***"
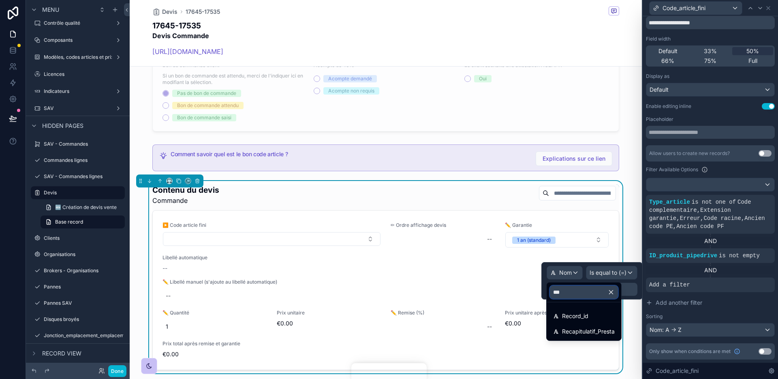
scroll to position [0, 0]
click at [591, 323] on div "Record_id" at bounding box center [584, 316] width 71 height 15
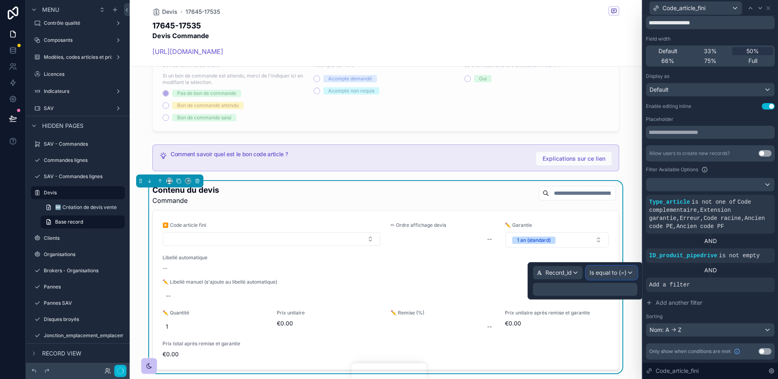
click at [605, 272] on span "Is equal to (=)" at bounding box center [608, 272] width 37 height 8
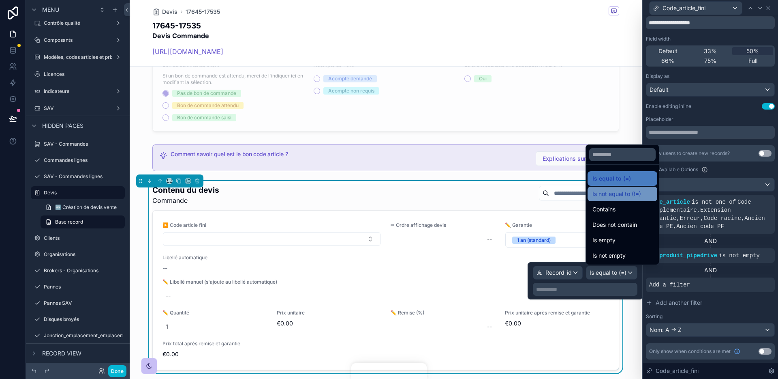
click at [621, 195] on span "Is not equal to (!=)" at bounding box center [617, 194] width 49 height 10
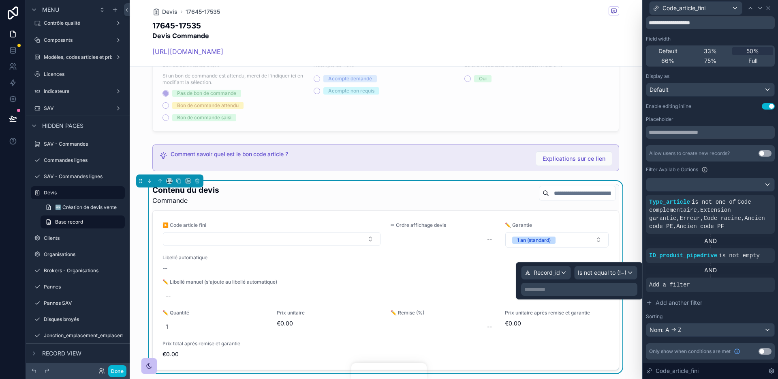
click at [587, 288] on p "**********" at bounding box center [580, 289] width 111 height 8
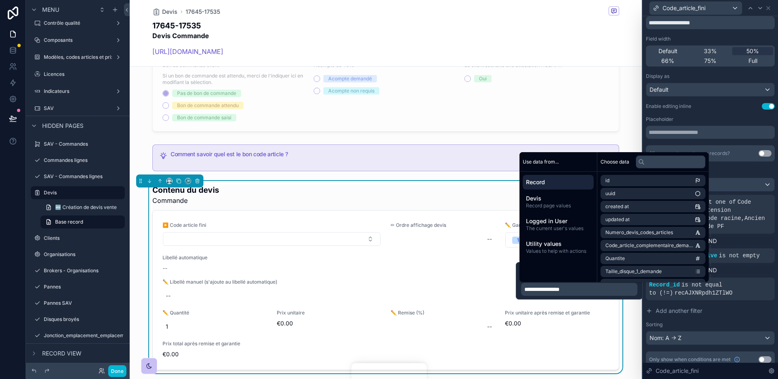
click at [595, 288] on p "**********" at bounding box center [580, 289] width 111 height 8
click at [709, 304] on button "Add another filter" at bounding box center [710, 310] width 129 height 15
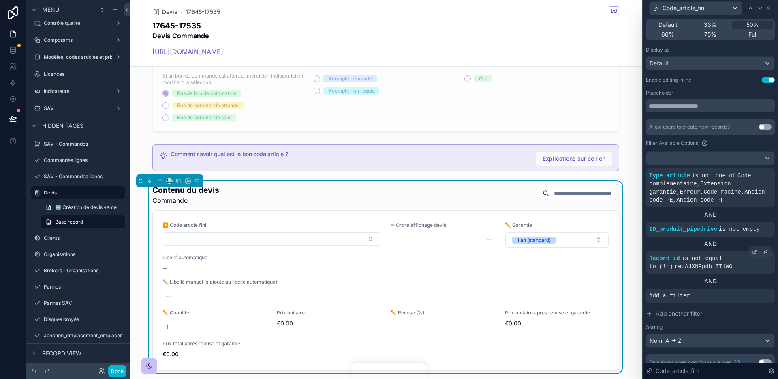
scroll to position [45, 0]
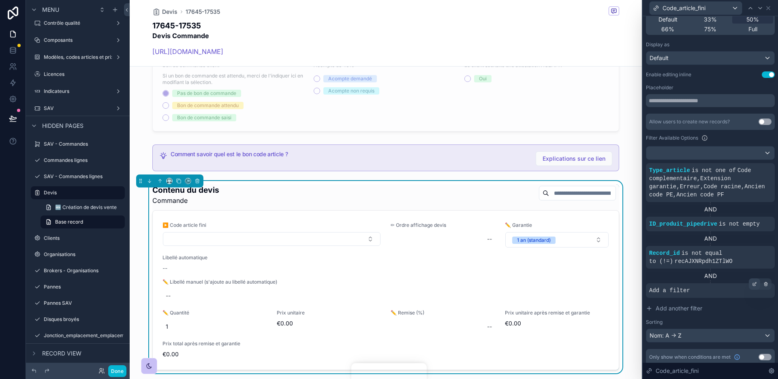
click at [753, 283] on icon at bounding box center [755, 283] width 5 height 5
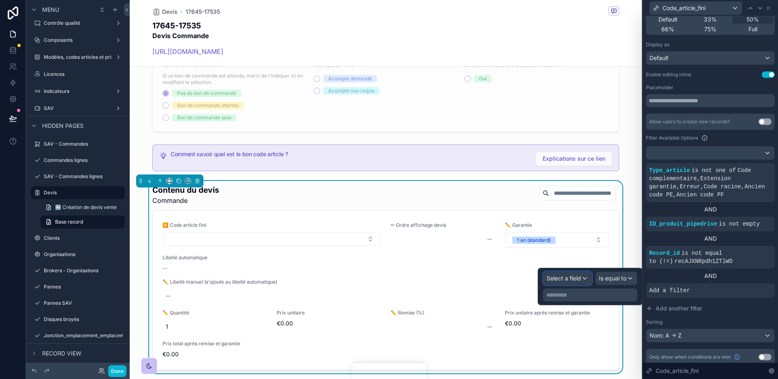
click at [576, 276] on span "Select a field" at bounding box center [564, 277] width 34 height 7
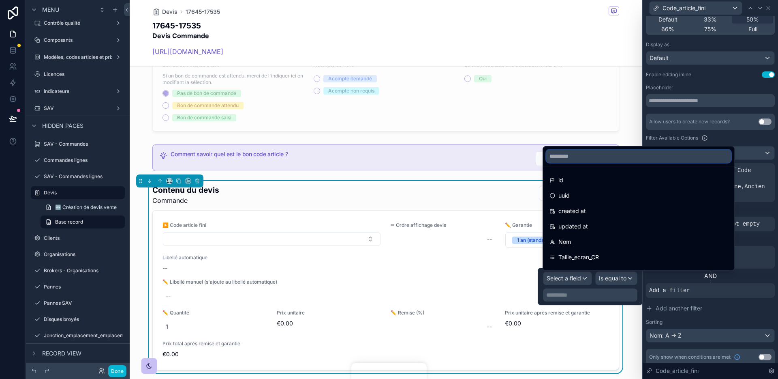
click at [572, 154] on input "text" at bounding box center [639, 156] width 185 height 13
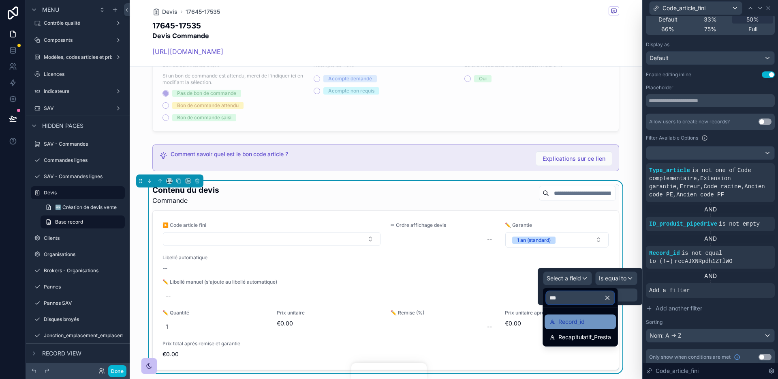
type input "***"
click at [585, 321] on div "Record_id" at bounding box center [581, 322] width 62 height 10
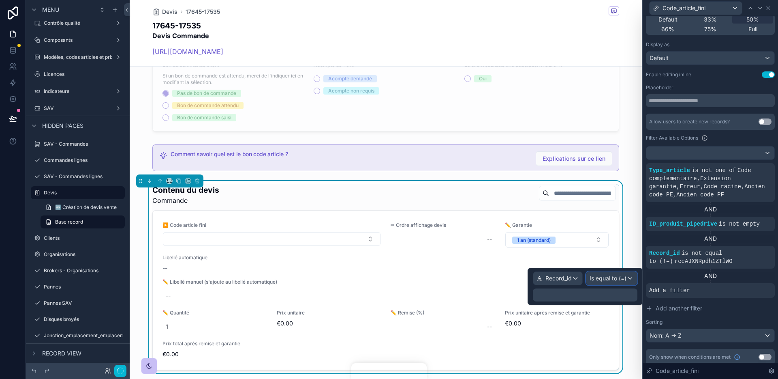
click at [620, 277] on span "Is equal to (=)" at bounding box center [608, 278] width 37 height 8
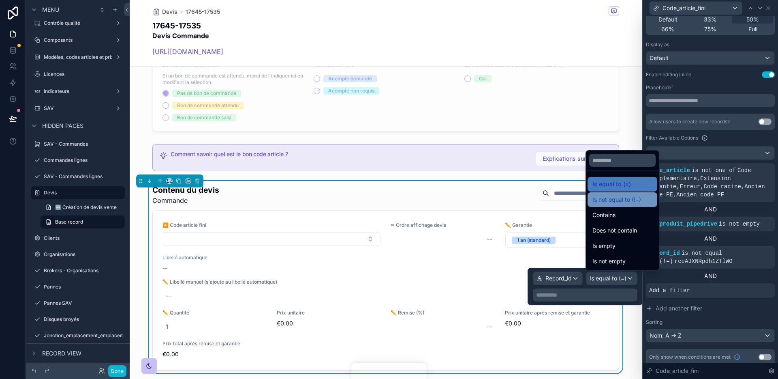
click at [624, 200] on span "Is not equal to (!=)" at bounding box center [617, 200] width 49 height 10
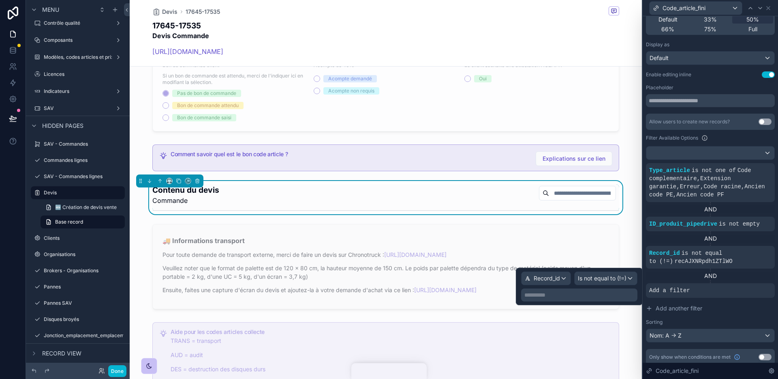
click at [578, 292] on p "**********" at bounding box center [580, 295] width 111 height 8
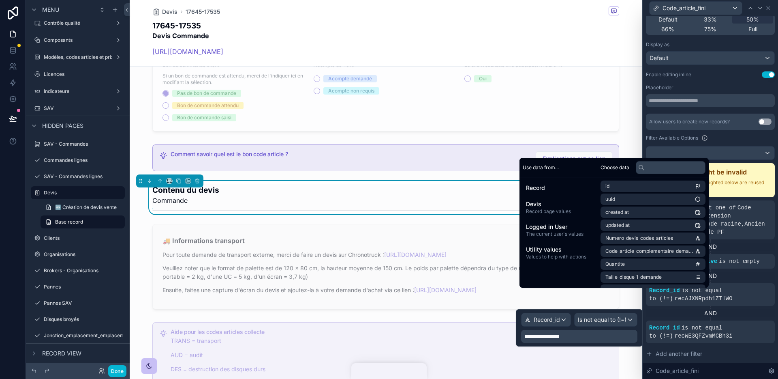
click at [755, 308] on div "AND" at bounding box center [710, 313] width 129 height 15
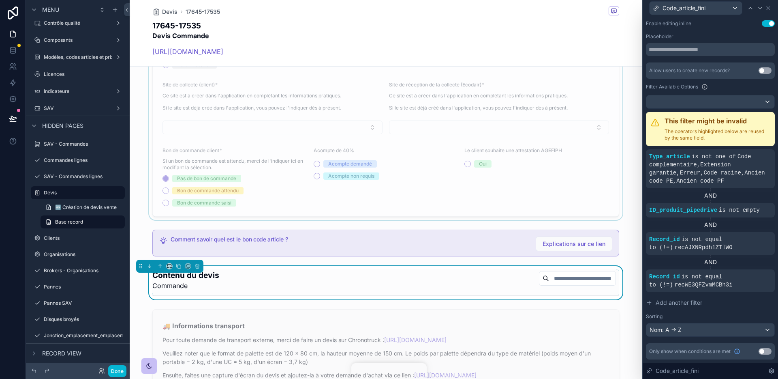
scroll to position [696, 0]
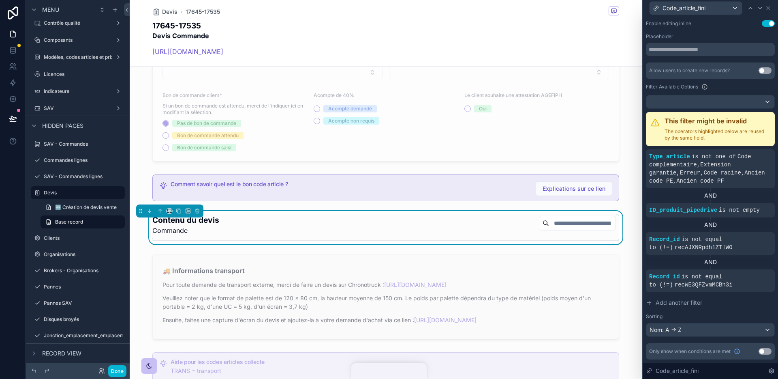
click at [727, 139] on p "The operators highlighted below are reused by the same field." at bounding box center [717, 134] width 105 height 13
click at [766, 266] on div at bounding box center [766, 269] width 11 height 11
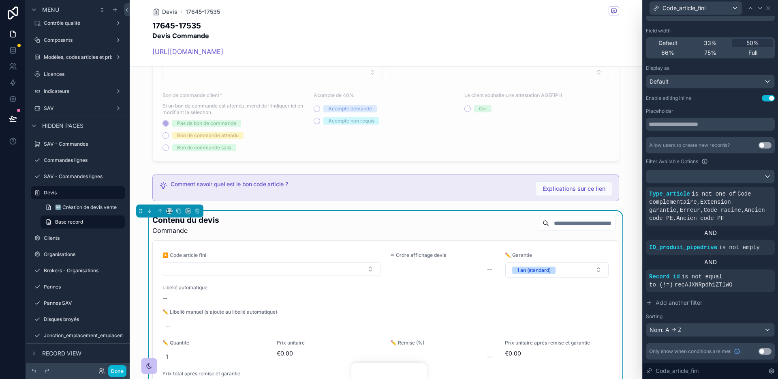
scroll to position [21, 0]
click at [726, 180] on div at bounding box center [711, 176] width 128 height 13
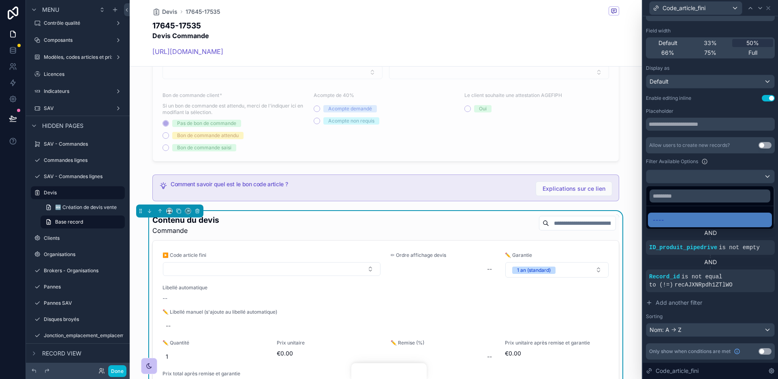
click at [726, 180] on div at bounding box center [710, 189] width 135 height 379
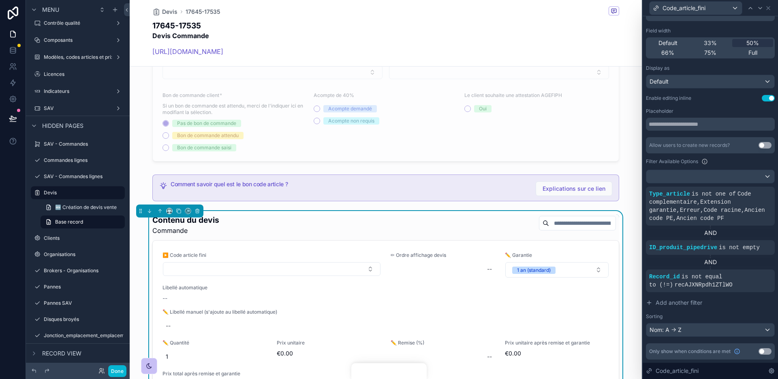
click at [731, 266] on div "AND" at bounding box center [710, 262] width 129 height 8
click at [743, 271] on icon at bounding box center [743, 270] width 5 height 5
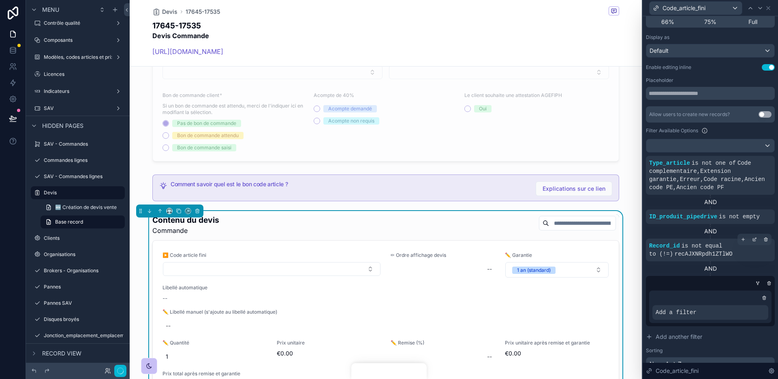
scroll to position [57, 0]
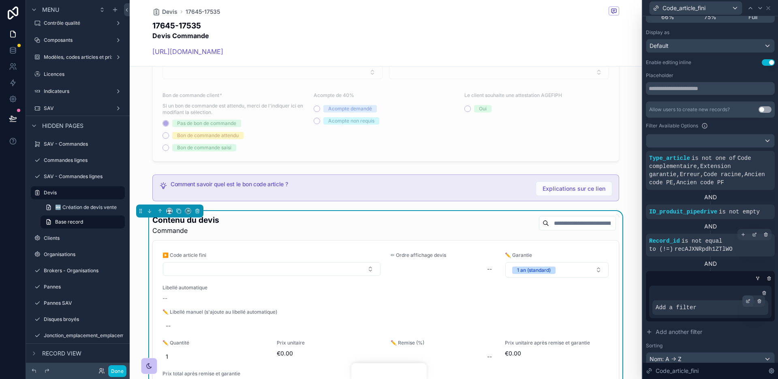
click at [748, 300] on icon at bounding box center [748, 300] width 5 height 5
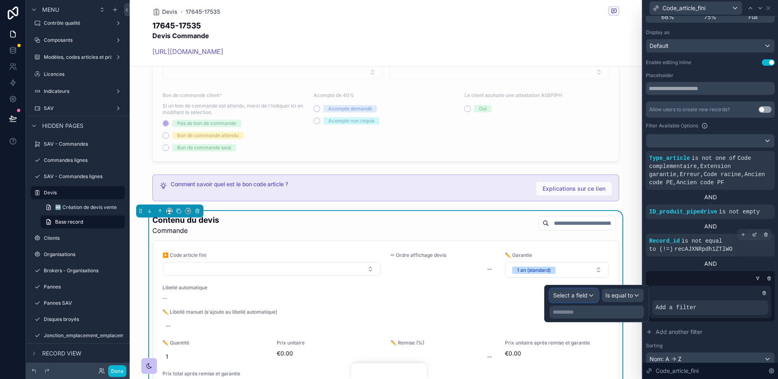
click at [578, 296] on span "Select a field" at bounding box center [570, 295] width 34 height 7
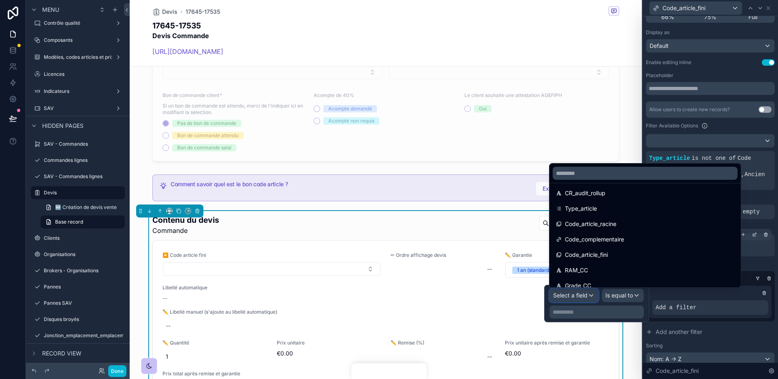
scroll to position [0, 0]
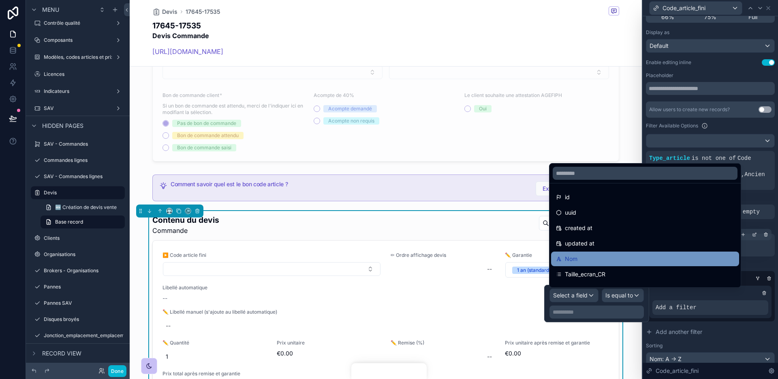
click at [598, 254] on div "Nom" at bounding box center [645, 259] width 178 height 10
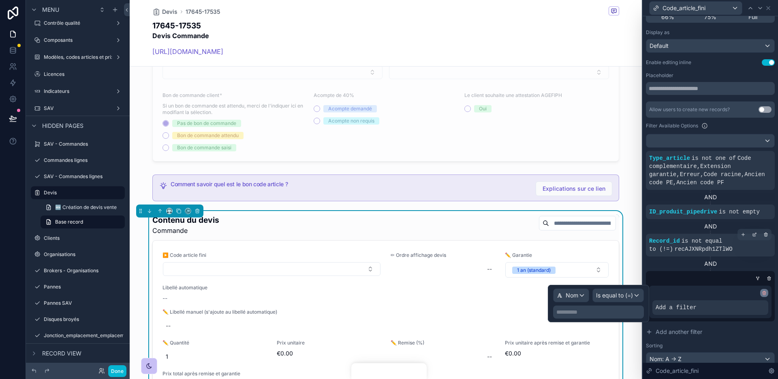
click at [765, 290] on icon at bounding box center [764, 292] width 5 height 5
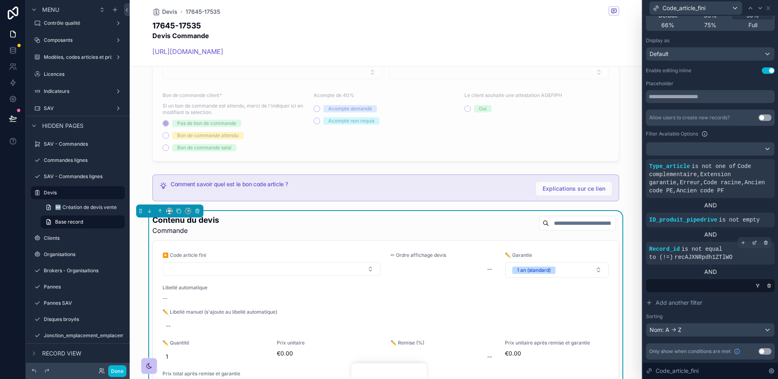
scroll to position [49, 0]
click at [768, 285] on icon at bounding box center [769, 285] width 5 height 5
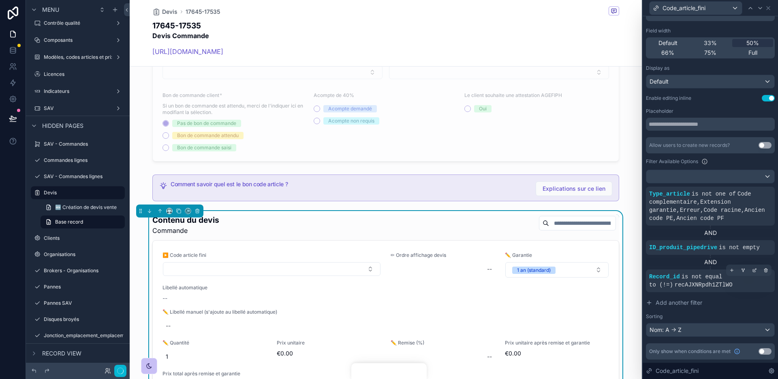
scroll to position [21, 0]
click at [755, 271] on icon at bounding box center [755, 270] width 5 height 5
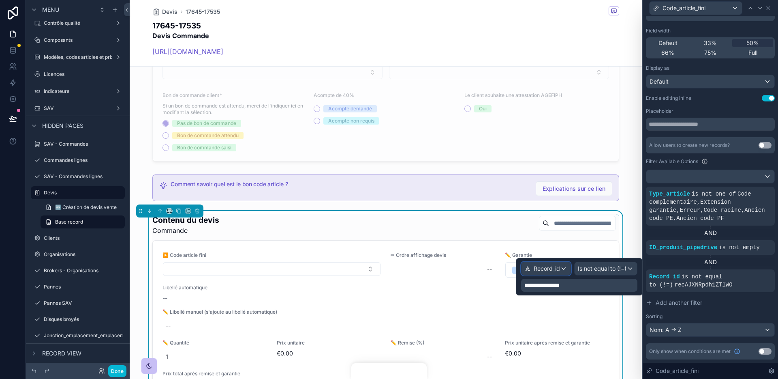
click at [538, 270] on span "Record_id" at bounding box center [547, 268] width 26 height 8
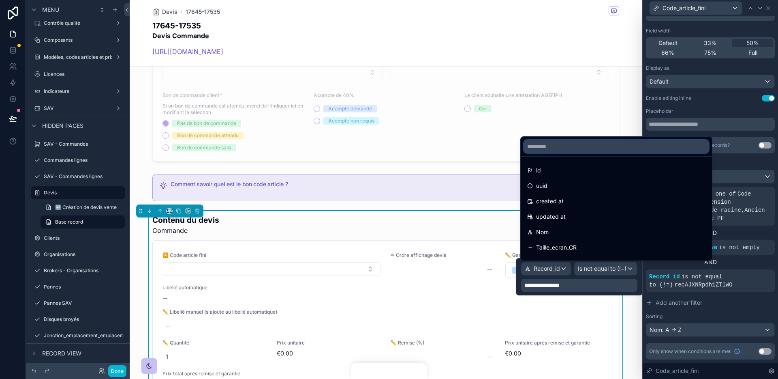
click at [549, 141] on input "text" at bounding box center [616, 146] width 185 height 13
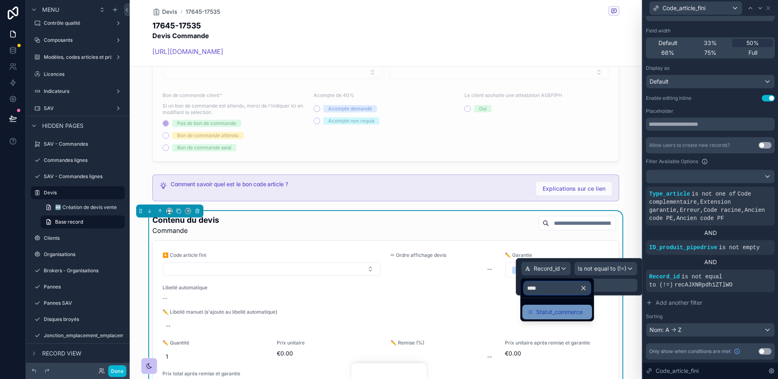
type input "****"
click at [576, 310] on span "Statut_commerce" at bounding box center [559, 312] width 47 height 10
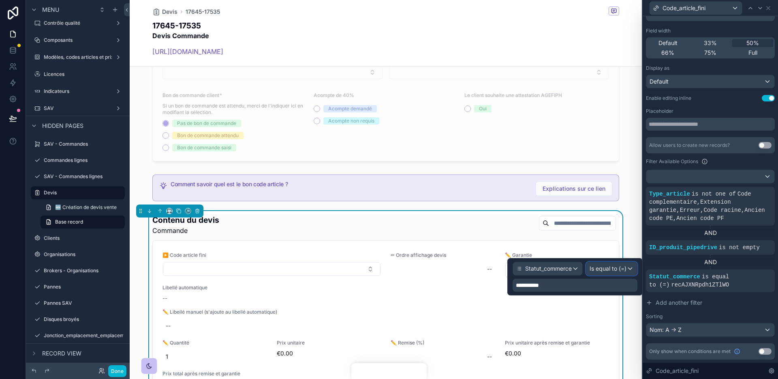
click at [599, 273] on div "Is equal to (=)" at bounding box center [612, 268] width 51 height 13
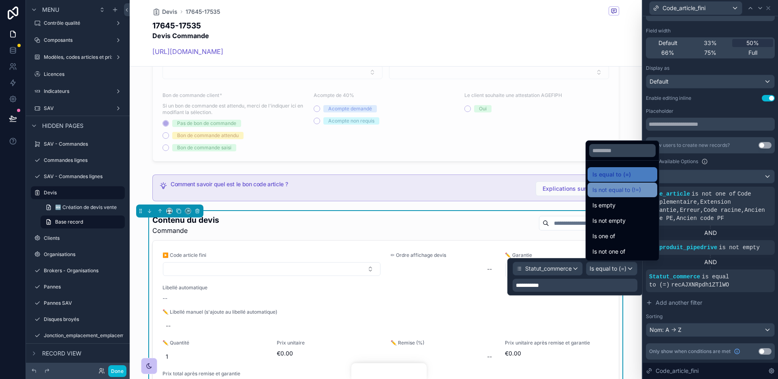
click at [606, 195] on div "Is not equal to (!=)" at bounding box center [623, 189] width 70 height 15
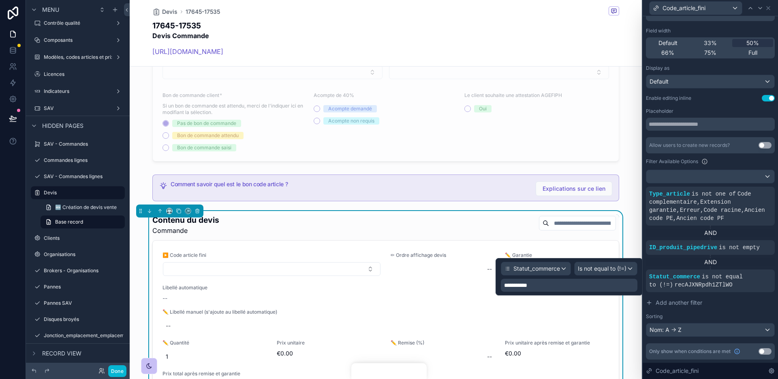
click at [568, 288] on div "**********" at bounding box center [569, 285] width 137 height 13
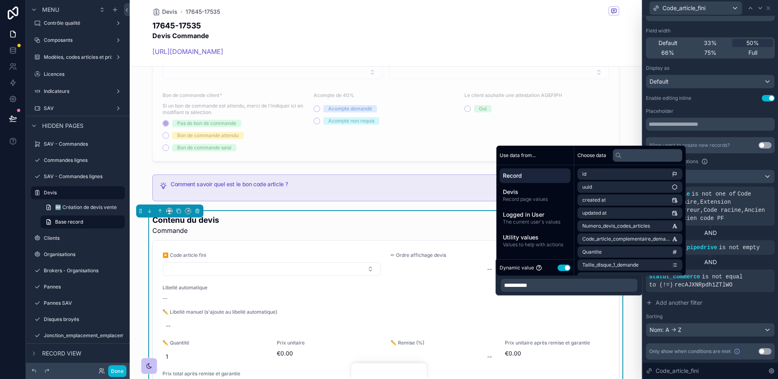
click at [568, 264] on button "Use setting" at bounding box center [564, 267] width 13 height 6
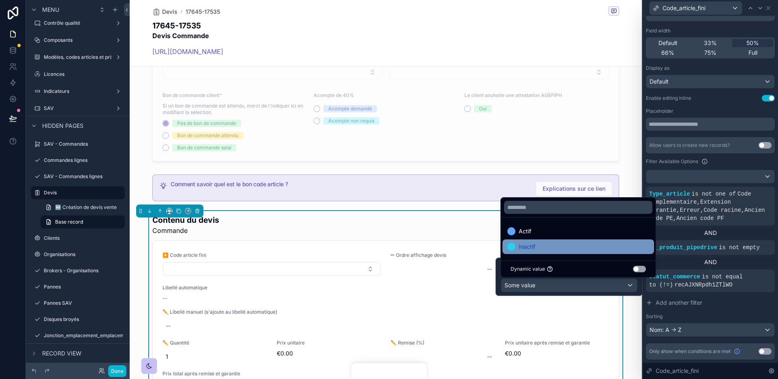
click at [552, 244] on div "Inactif" at bounding box center [579, 247] width 142 height 10
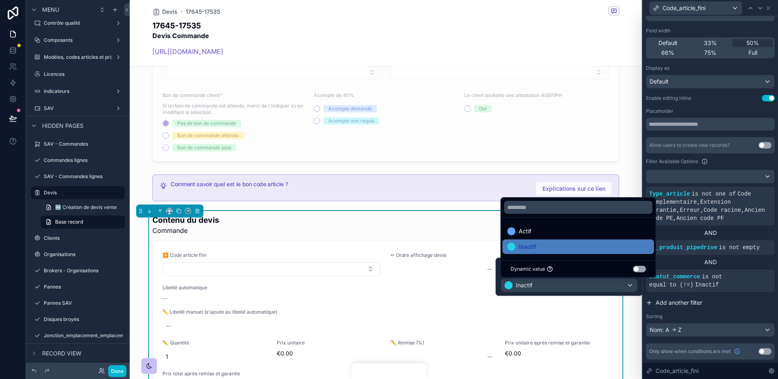
click at [760, 298] on button "Add another filter" at bounding box center [710, 302] width 129 height 15
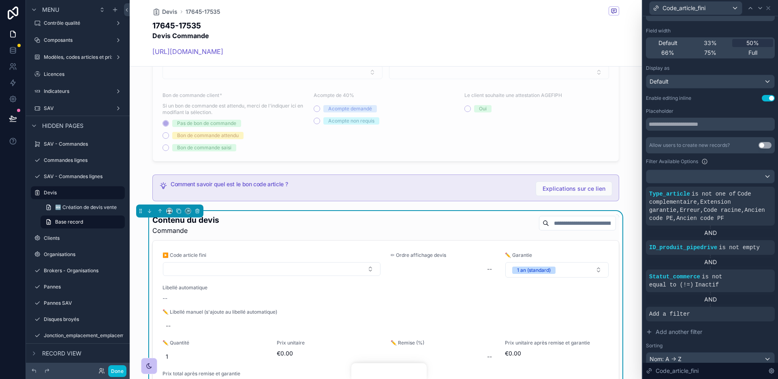
click at [123, 373] on button "Done" at bounding box center [117, 371] width 18 height 12
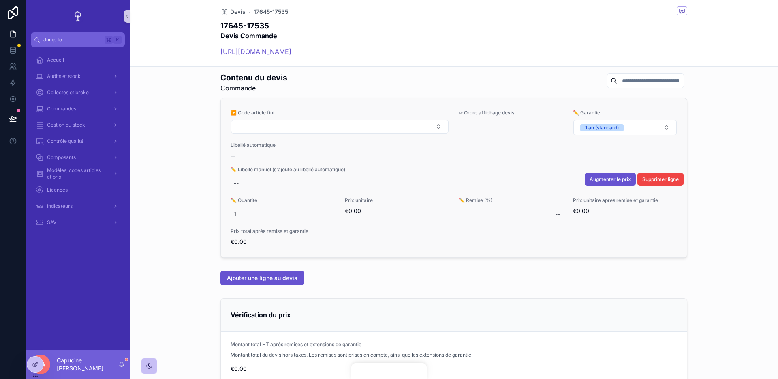
scroll to position [411, 0]
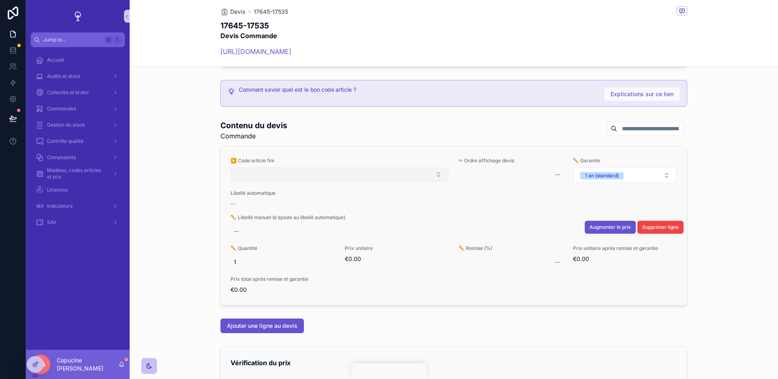
click at [309, 174] on button "Select Button" at bounding box center [340, 174] width 218 height 14
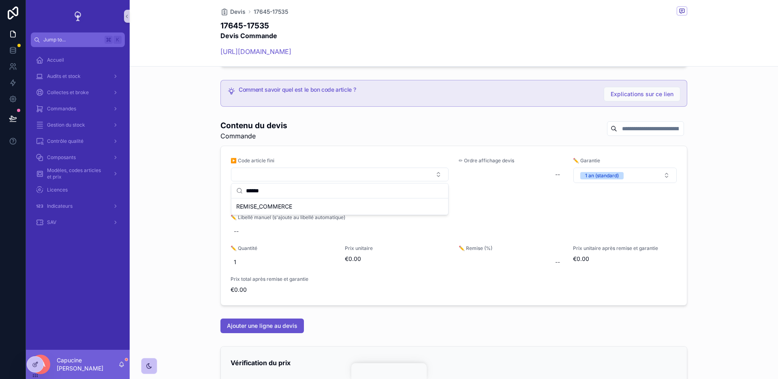
type input "******"
click at [217, 175] on div "Contenu du devis Commande ▶️ Code article fini ✏ Ordre affichage devis -- ✏️ Ga…" at bounding box center [454, 212] width 649 height 192
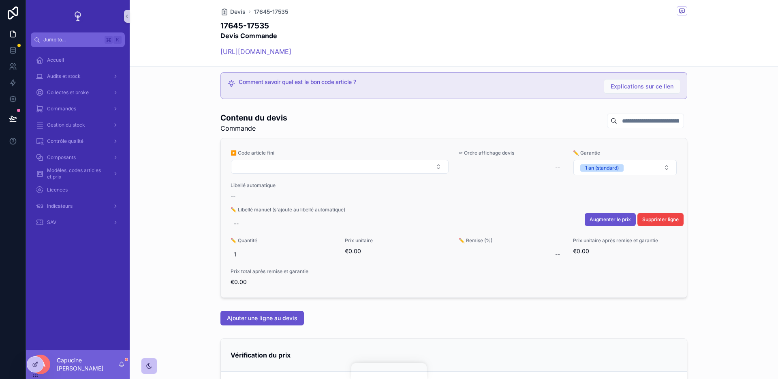
scroll to position [420, 0]
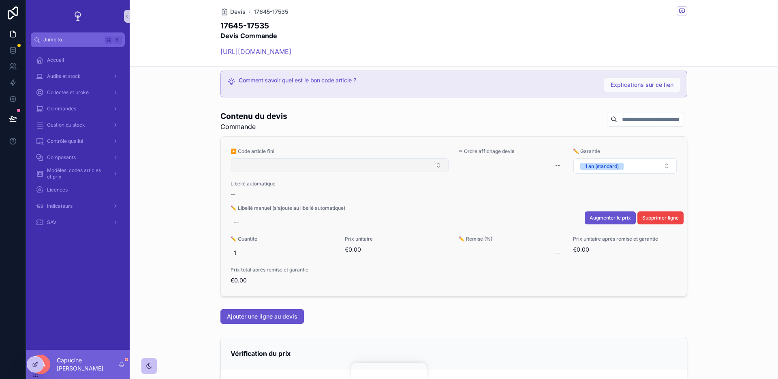
click at [394, 163] on button "Select Button" at bounding box center [340, 165] width 218 height 14
type input "******"
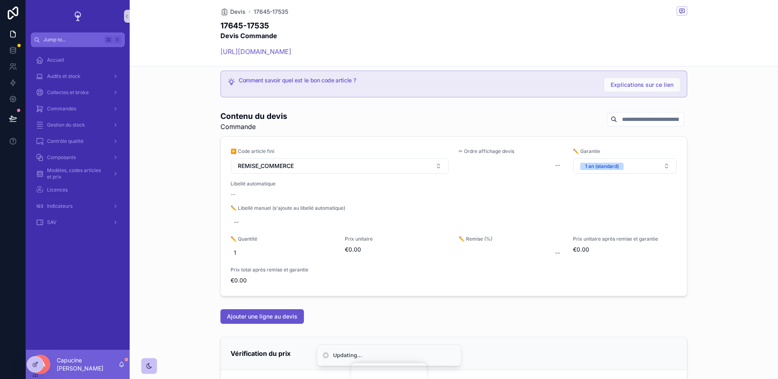
click at [173, 218] on div "Contenu du devis Commande ▶️ Code article fini REMISE_COMMERCE ✏ Ordre affichag…" at bounding box center [454, 203] width 649 height 192
click at [159, 237] on div "Contenu du devis Commande ▶️ Code article fini REMISE_COMMERCE ✏ Ordre affichag…" at bounding box center [454, 203] width 649 height 192
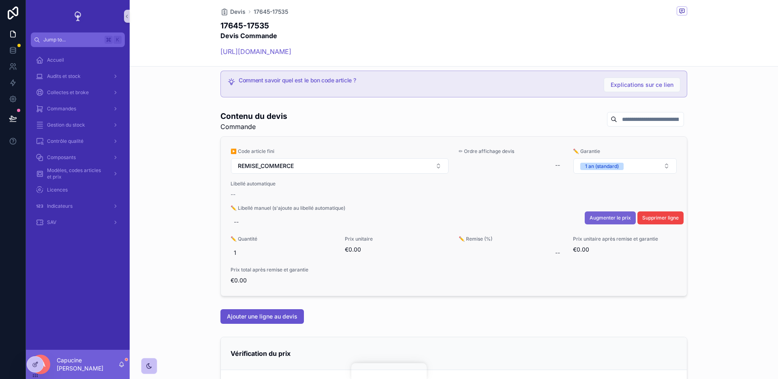
click at [614, 218] on span "Augmenter le prix" at bounding box center [610, 217] width 41 height 6
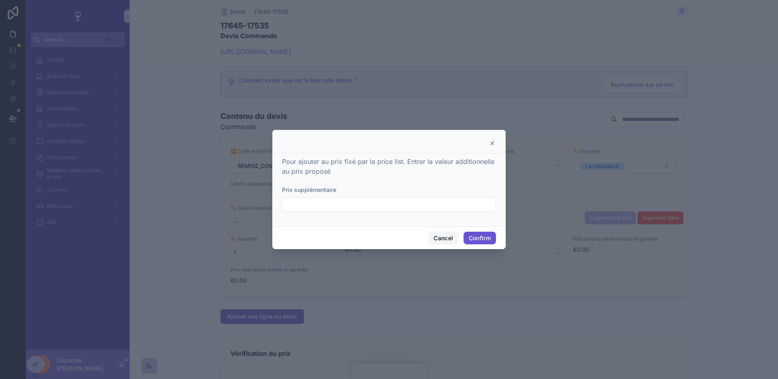
click at [442, 237] on button "Cancel" at bounding box center [444, 238] width 30 height 13
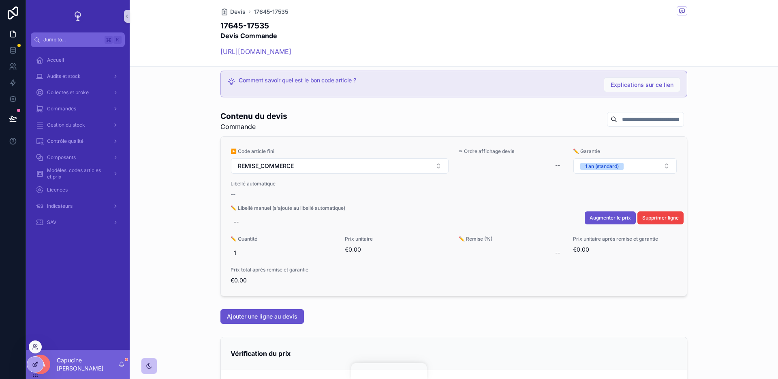
click at [33, 371] on div at bounding box center [35, 363] width 16 height 15
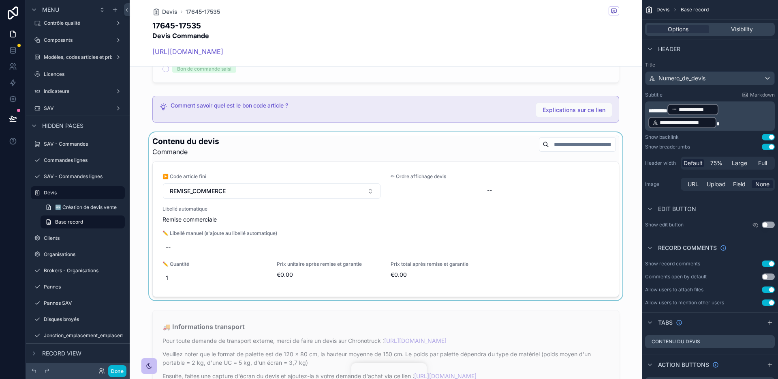
scroll to position [781, 0]
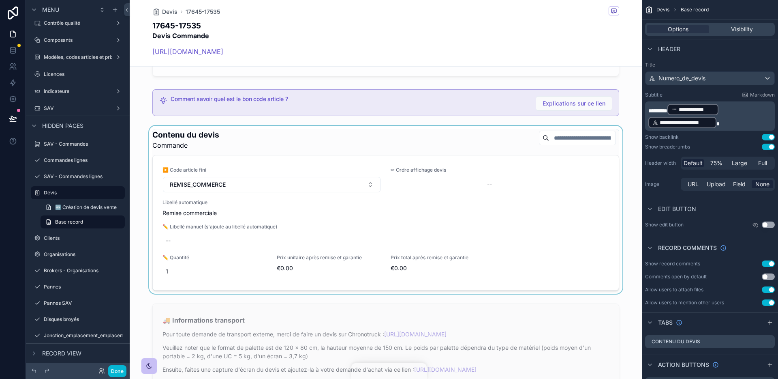
click at [454, 156] on div "scrollable content" at bounding box center [386, 210] width 512 height 168
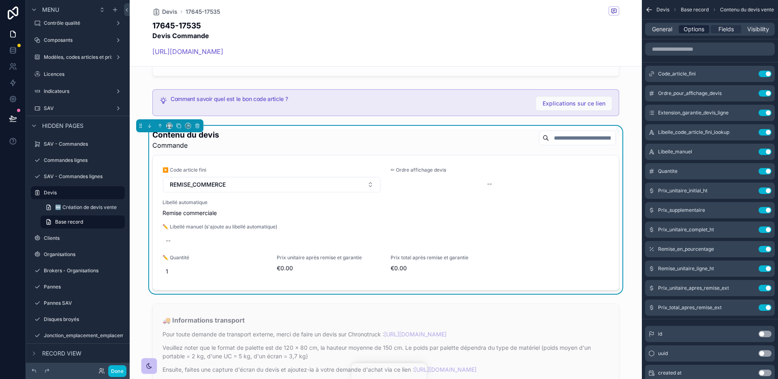
click at [697, 30] on span "Options" at bounding box center [694, 29] width 21 height 8
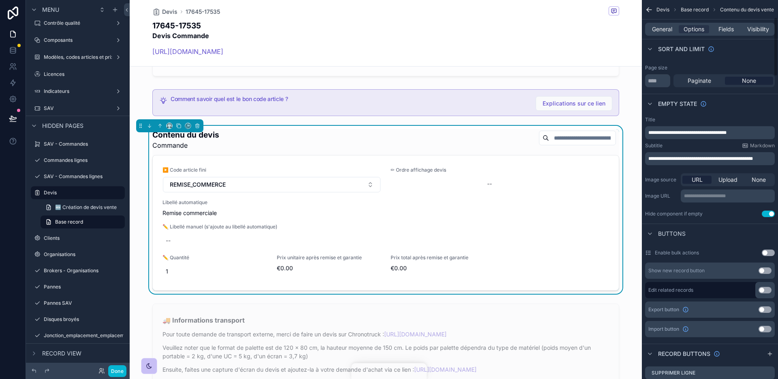
scroll to position [182, 0]
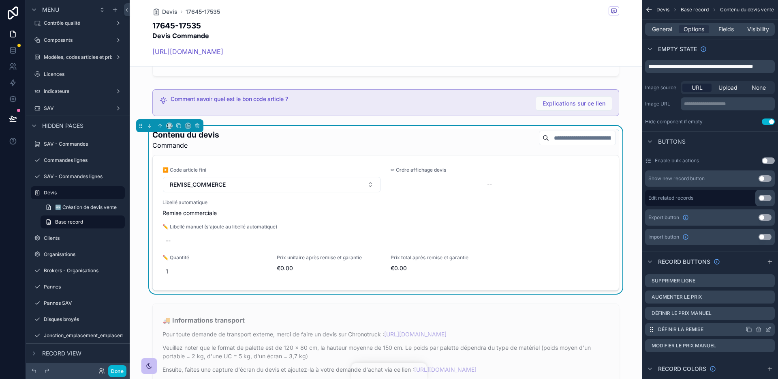
click at [767, 329] on icon "scrollable content" at bounding box center [768, 329] width 6 height 6
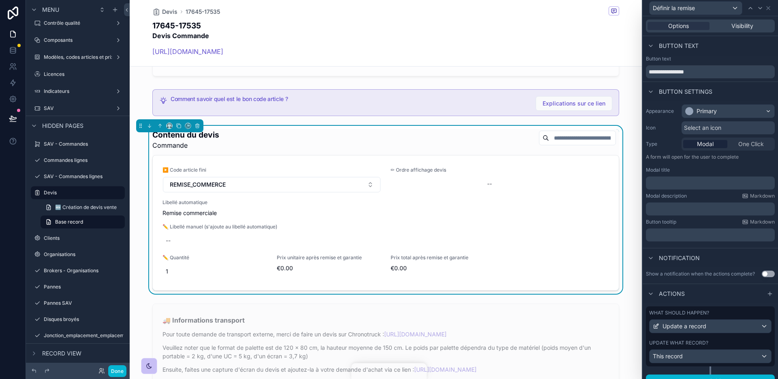
scroll to position [12, 0]
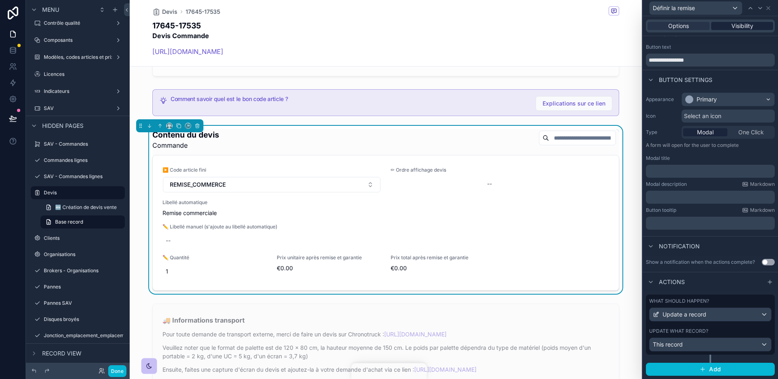
click at [742, 28] on span "Visibility" at bounding box center [743, 26] width 22 height 8
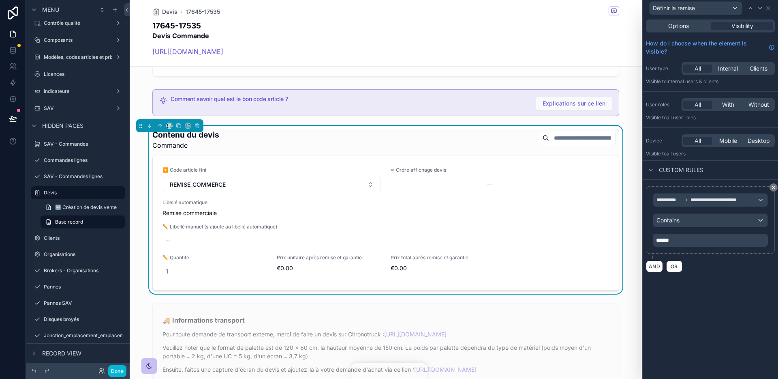
click at [714, 265] on div "AND OR" at bounding box center [710, 266] width 129 height 12
click at [715, 268] on div "AND OR" at bounding box center [710, 266] width 129 height 12
click at [715, 273] on div "**********" at bounding box center [710, 229] width 135 height 99
click at [715, 279] on div "**********" at bounding box center [710, 197] width 135 height 362
click at [715, 271] on div "AND OR" at bounding box center [710, 266] width 129 height 12
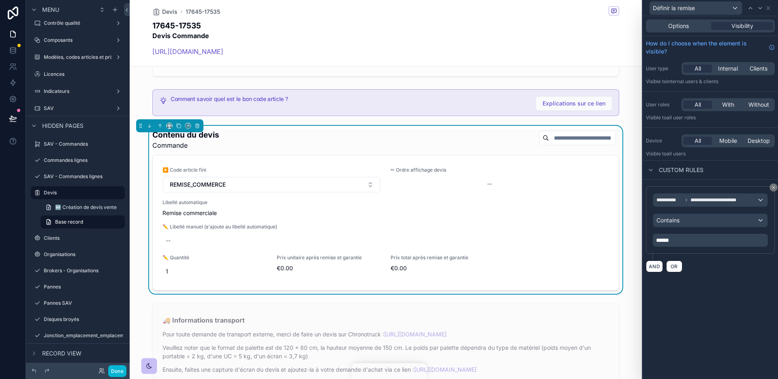
click at [715, 276] on div "**********" at bounding box center [710, 229] width 135 height 99
click at [722, 279] on div "**********" at bounding box center [710, 197] width 135 height 362
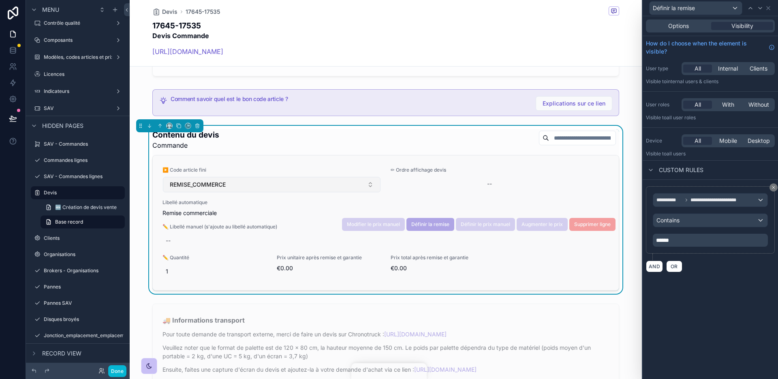
click at [354, 185] on button "REMISE_COMMERCE" at bounding box center [272, 184] width 218 height 15
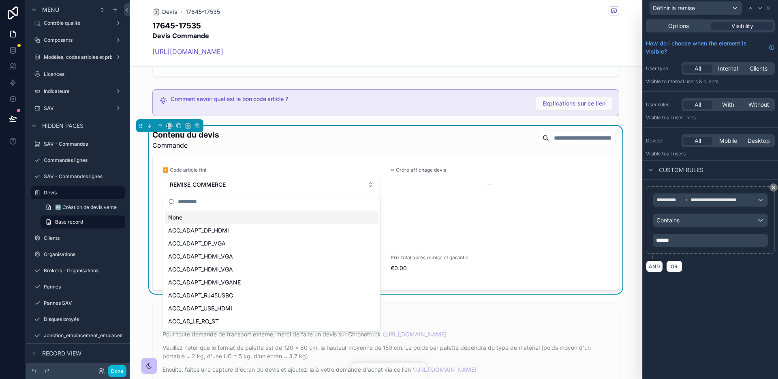
click at [368, 148] on div "Contenu du devis Commande" at bounding box center [385, 139] width 467 height 21
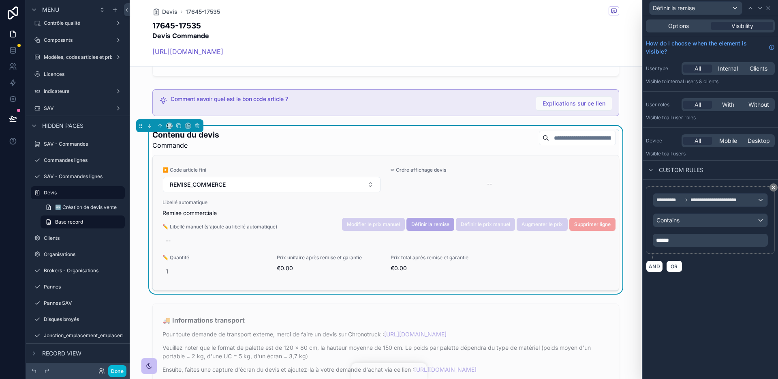
click at [450, 223] on span "Définir la remise" at bounding box center [431, 223] width 48 height 7
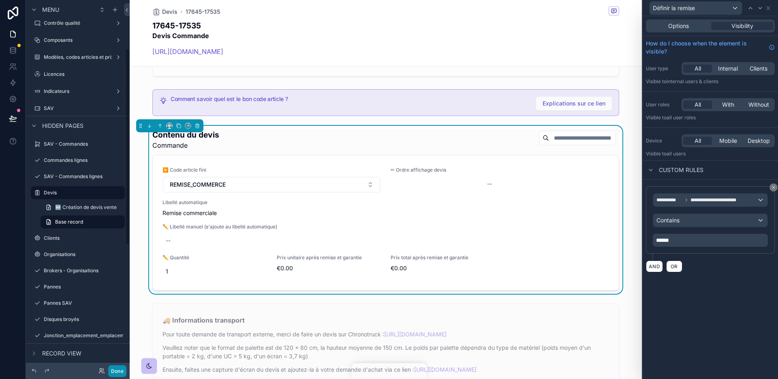
click at [116, 369] on button "Done" at bounding box center [117, 371] width 18 height 12
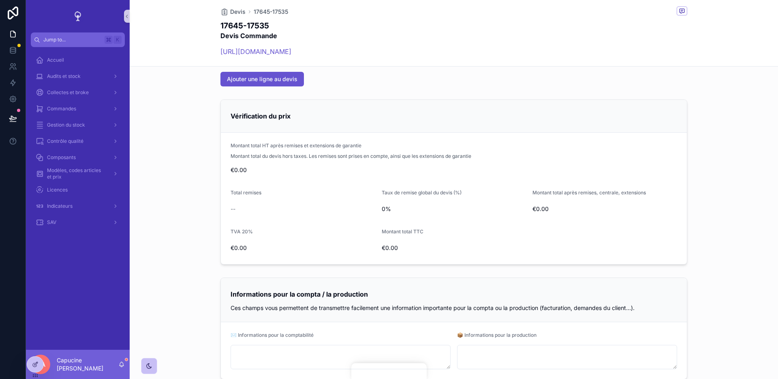
scroll to position [614, 0]
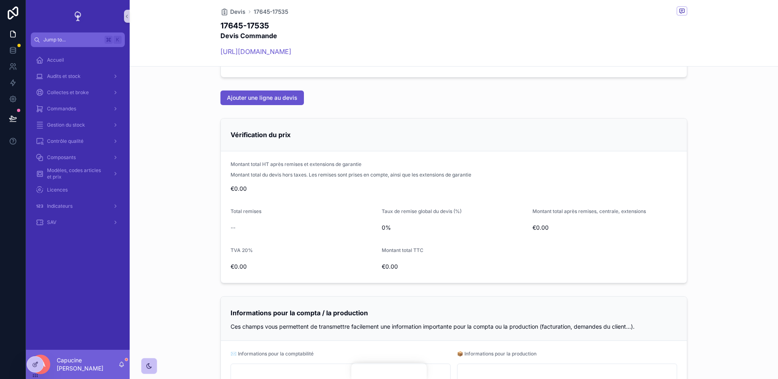
click at [749, 256] on div "Vérification du prix Montant total HT après remises et extensions de garantie M…" at bounding box center [454, 201] width 649 height 172
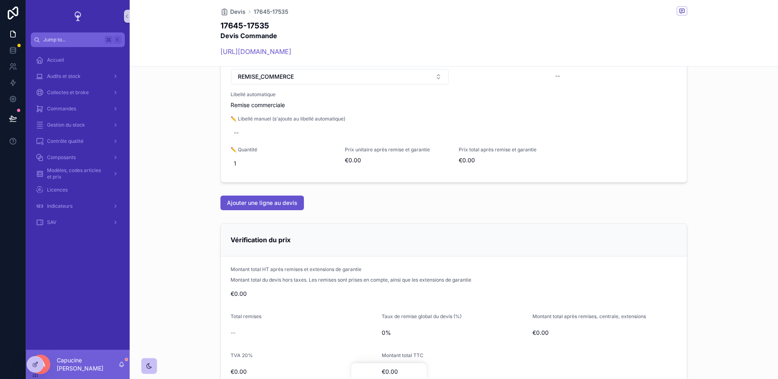
scroll to position [450, 0]
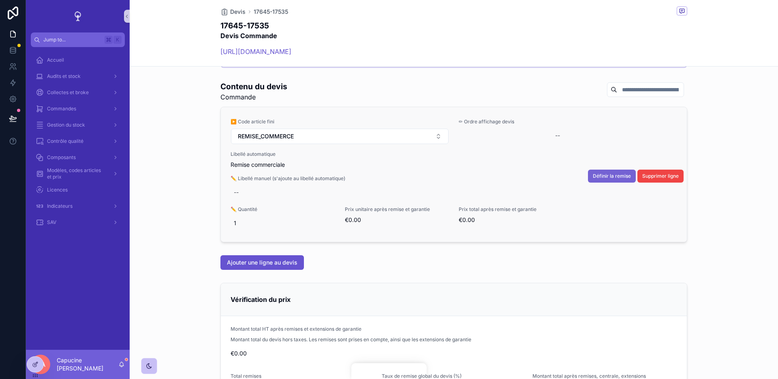
click at [602, 176] on span "Définir la remise" at bounding box center [612, 176] width 38 height 6
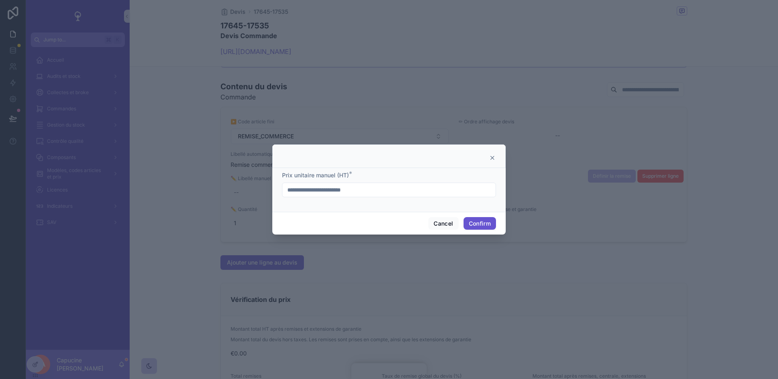
click at [493, 157] on icon at bounding box center [492, 157] width 6 height 6
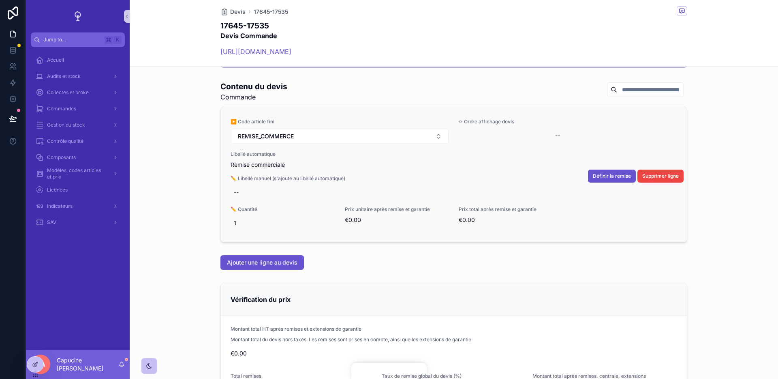
scroll to position [422, 0]
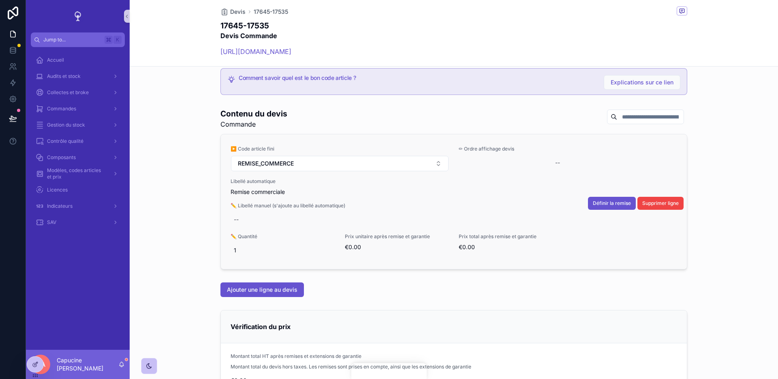
click at [196, 160] on div "Contenu du devis Commande ▶️ Code article fini REMISE_COMMERCE ✏ Ordre affichag…" at bounding box center [454, 189] width 649 height 168
